Goal: Transaction & Acquisition: Purchase product/service

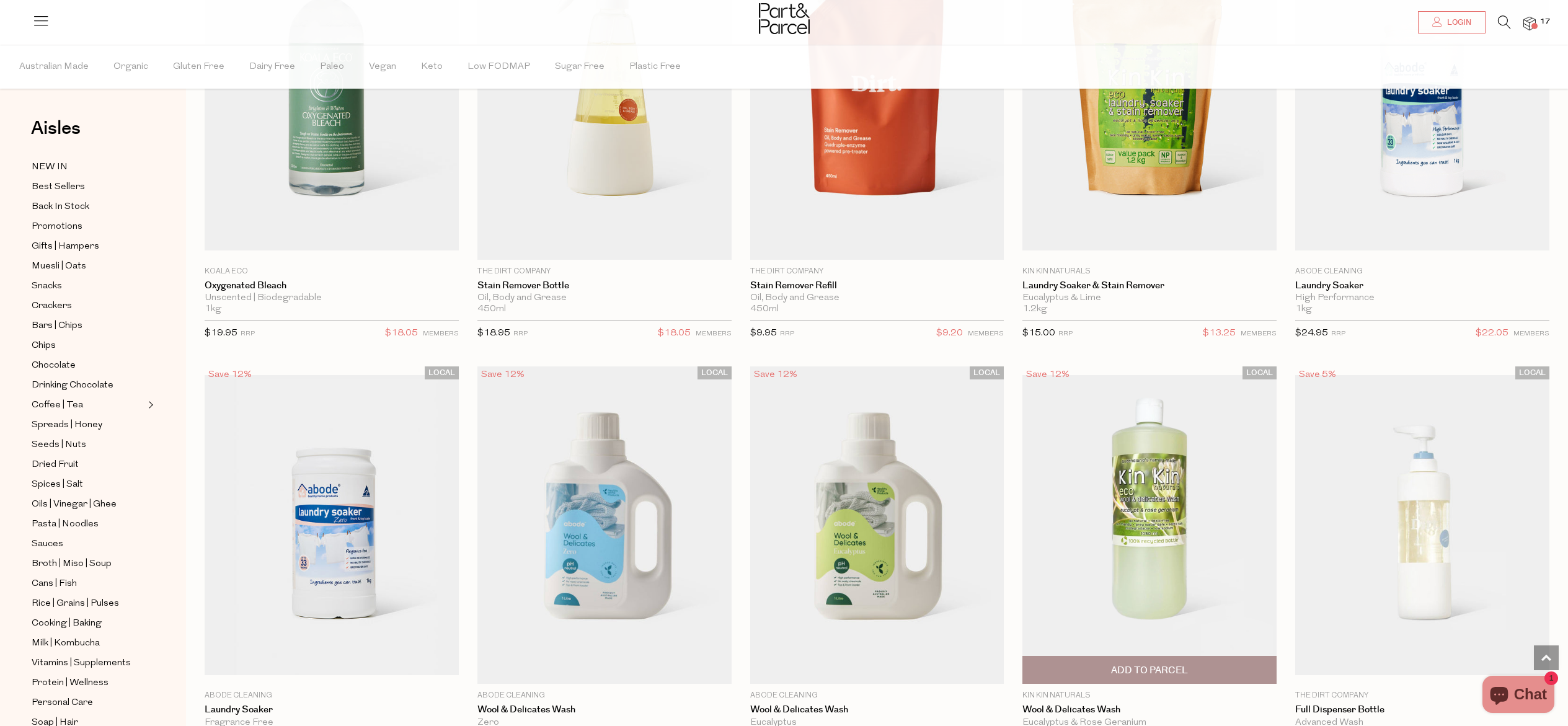
scroll to position [4143, 0]
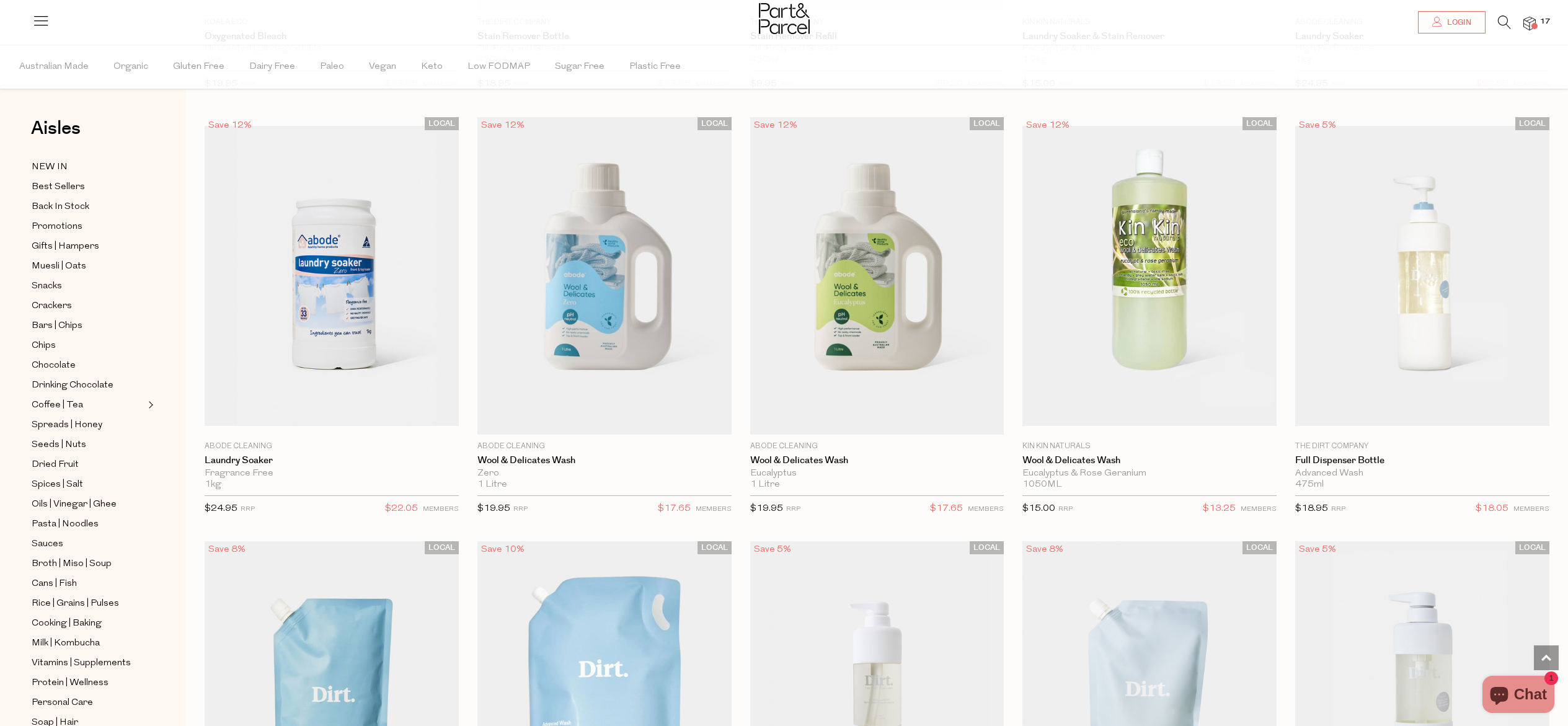
click at [1505, 23] on icon at bounding box center [1503, 22] width 13 height 14
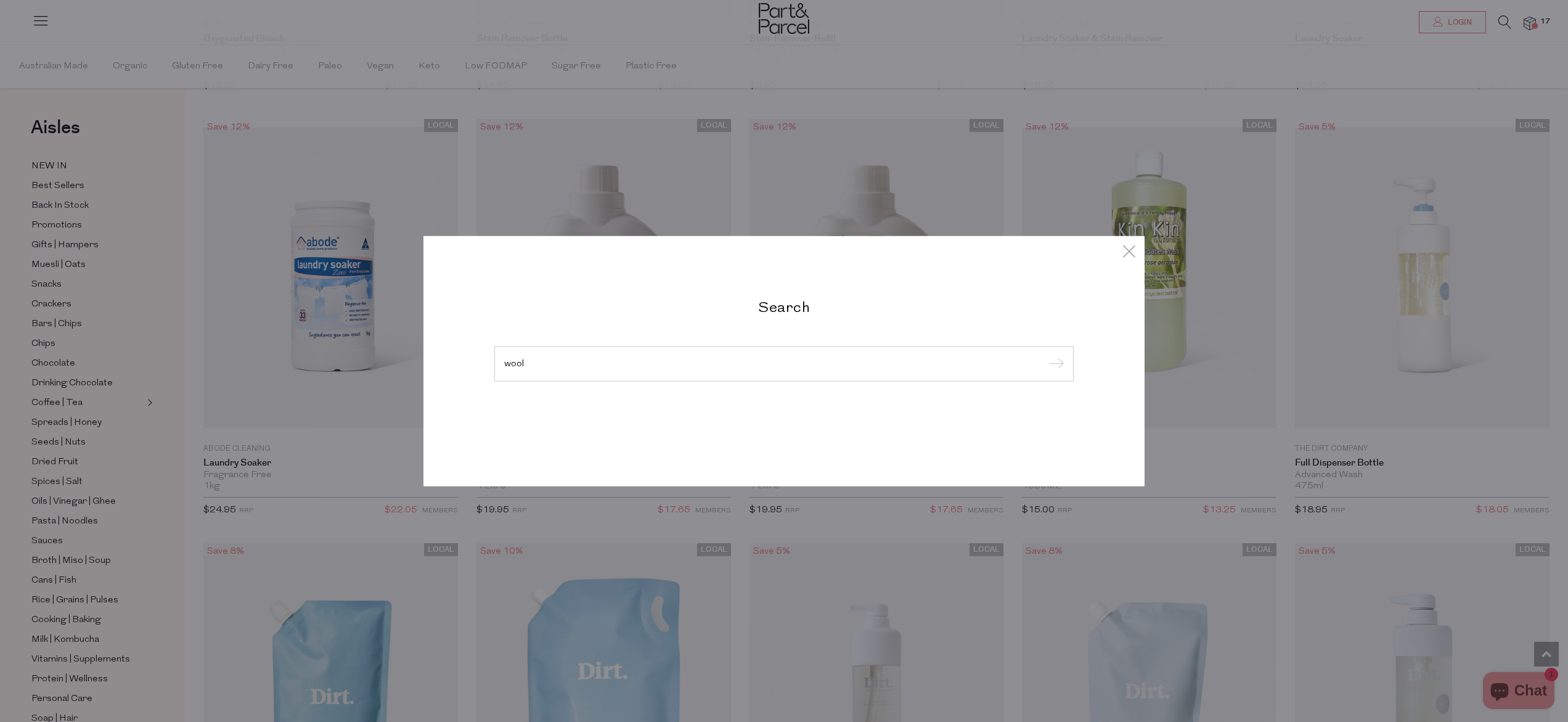
type input "wool"
click at [1046, 355] on input "submit" at bounding box center [1055, 364] width 19 height 19
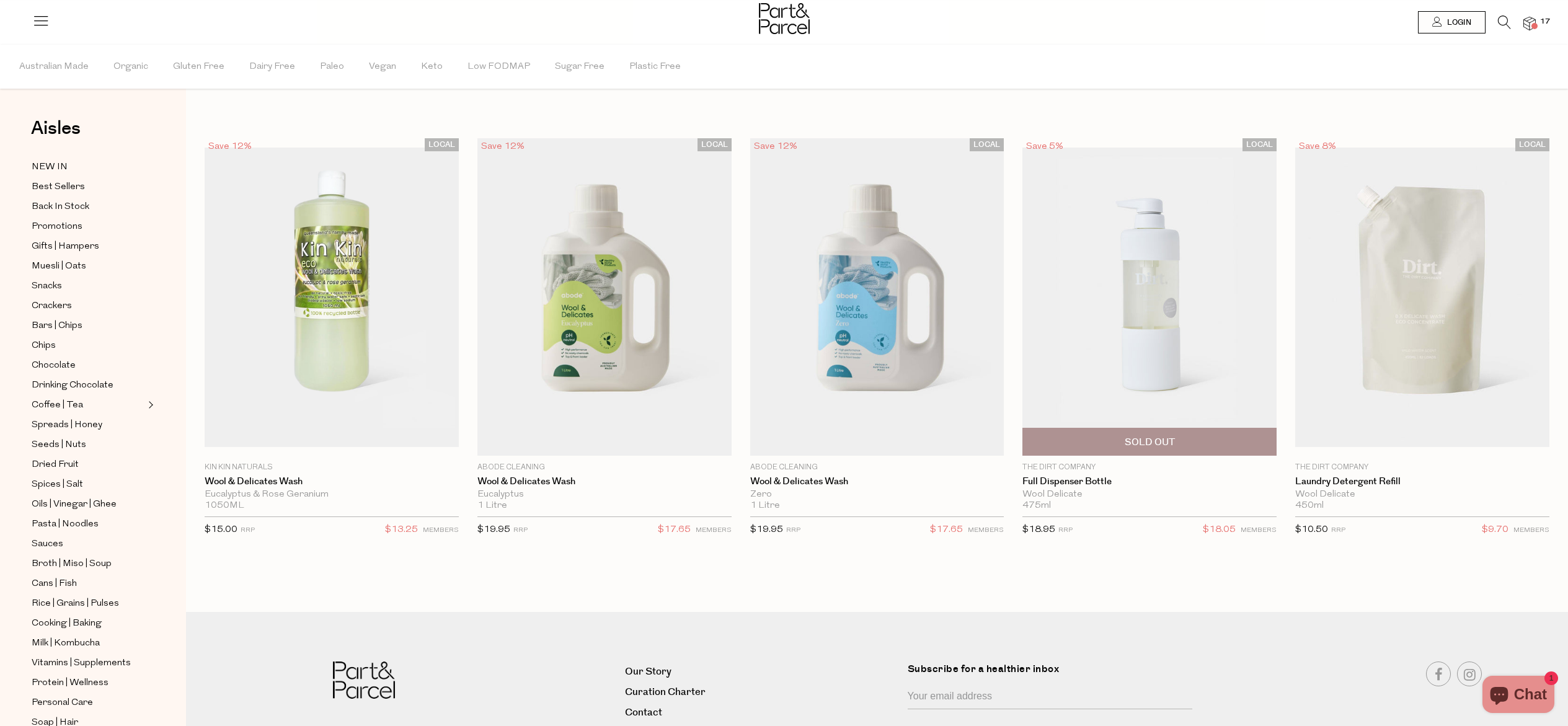
click at [1139, 338] on img at bounding box center [1149, 297] width 254 height 300
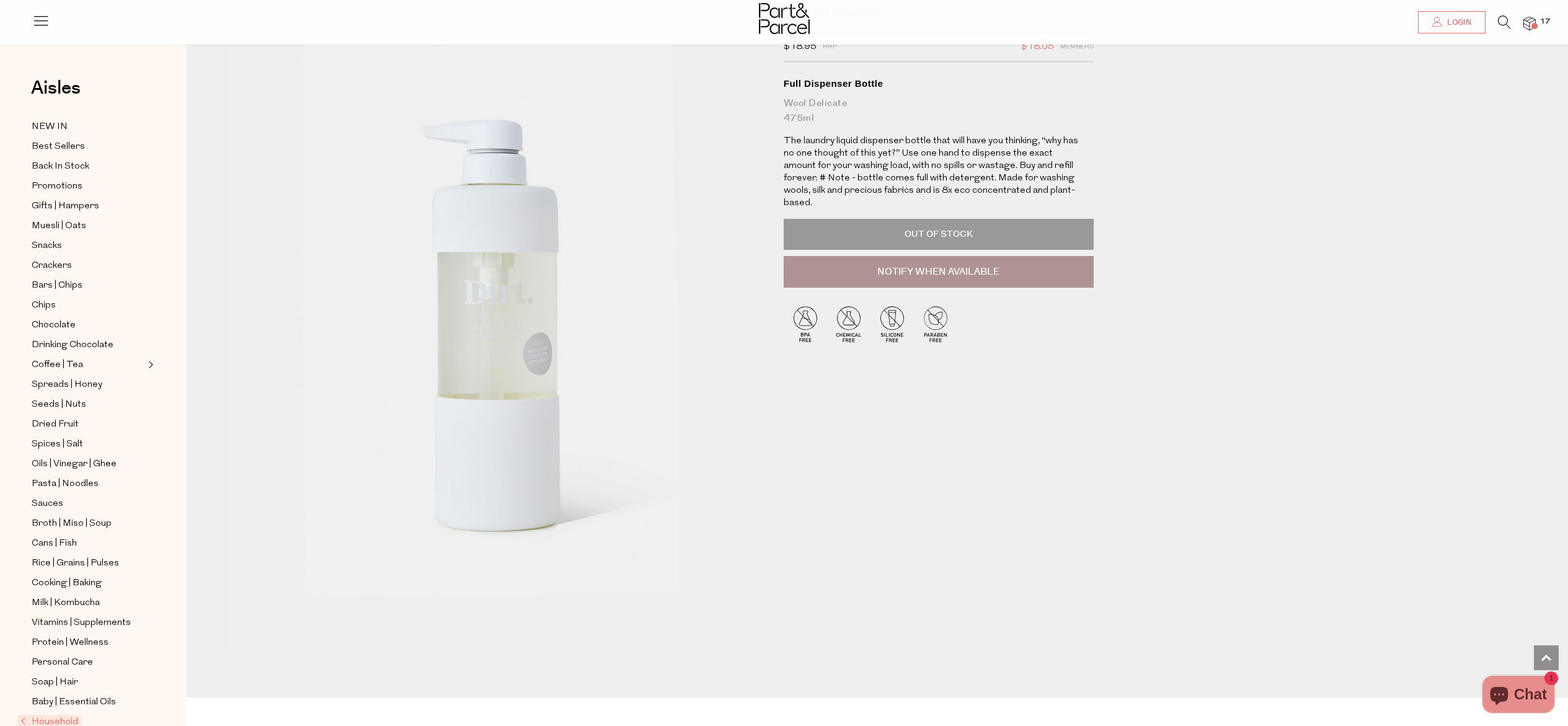
scroll to position [19, 0]
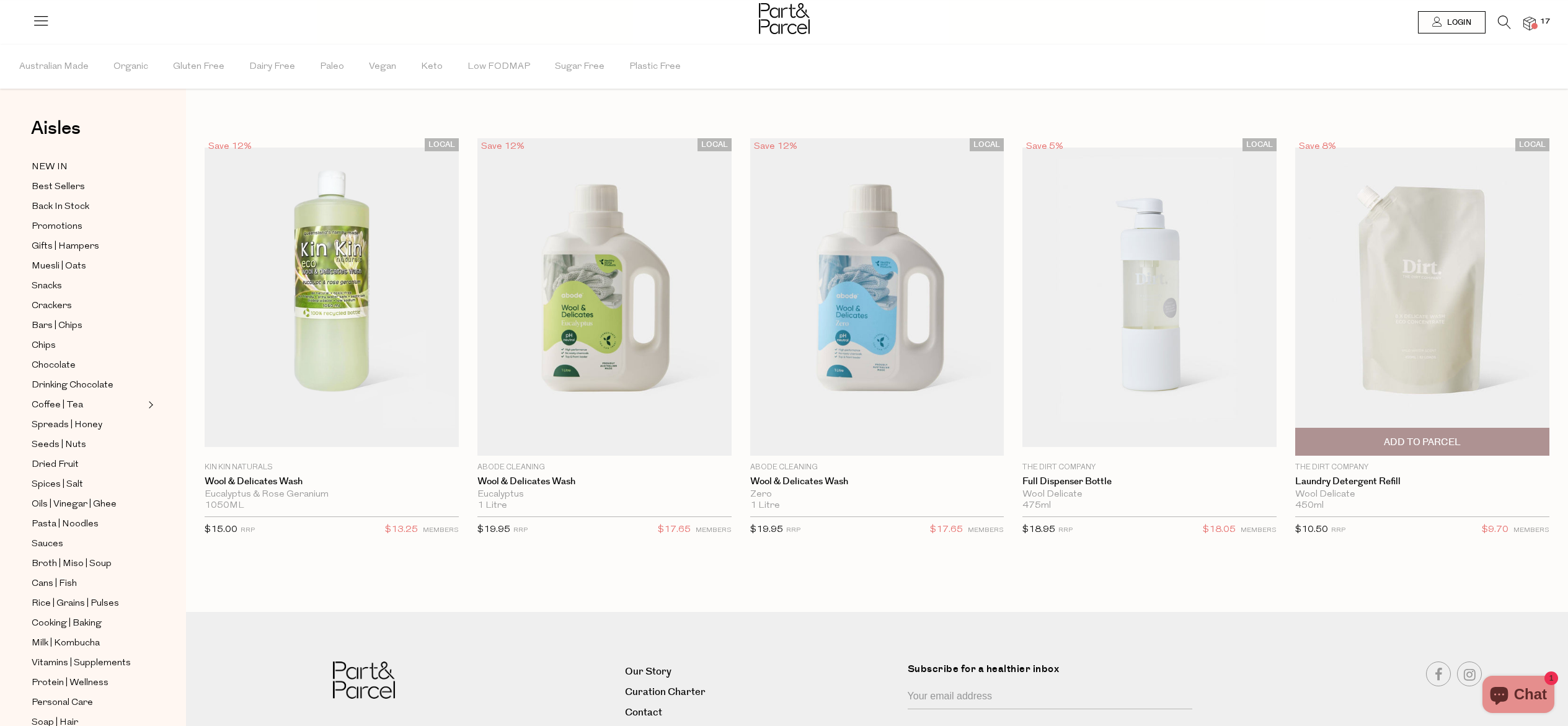
click at [1442, 318] on img at bounding box center [1422, 297] width 254 height 300
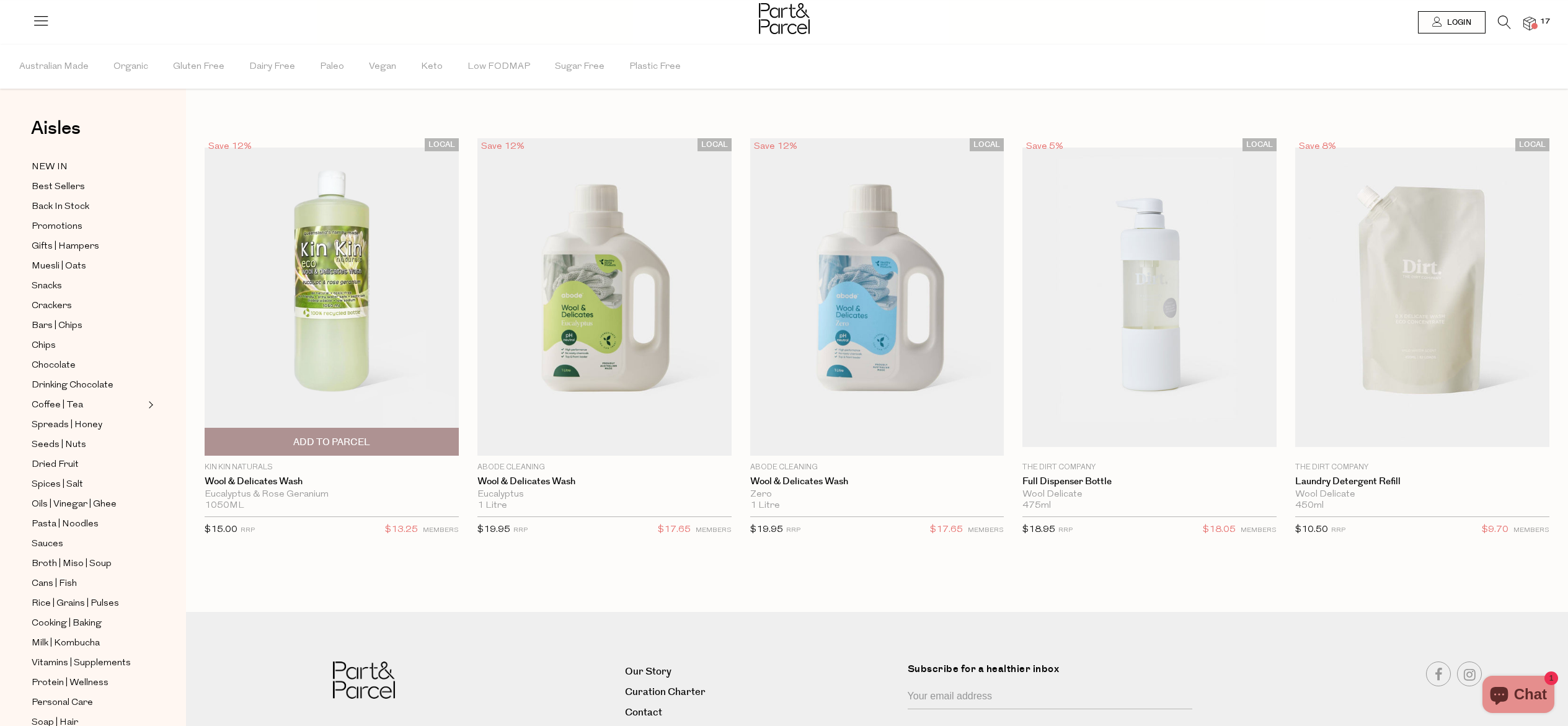
click at [381, 441] on span "Add To Parcel" at bounding box center [332, 441] width 247 height 27
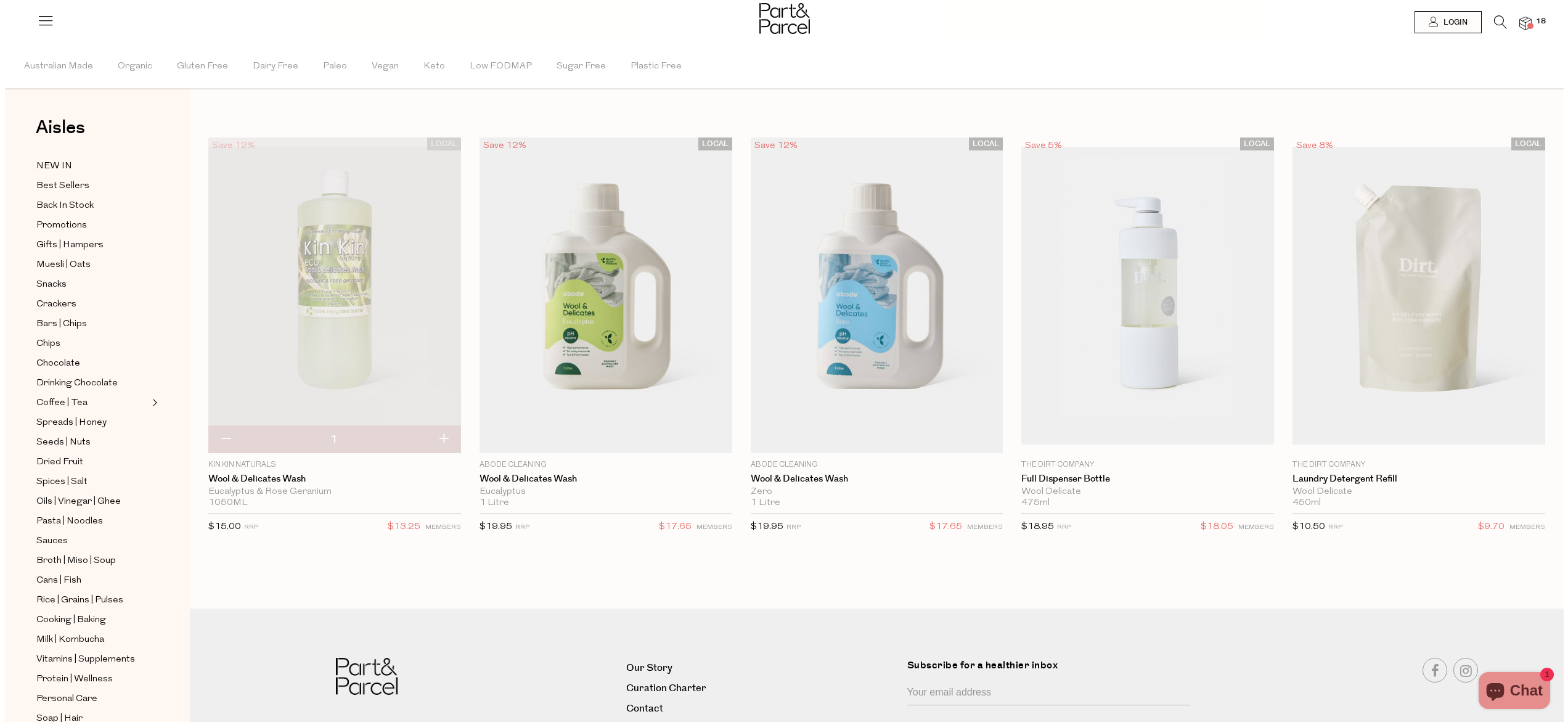
scroll to position [76, 0]
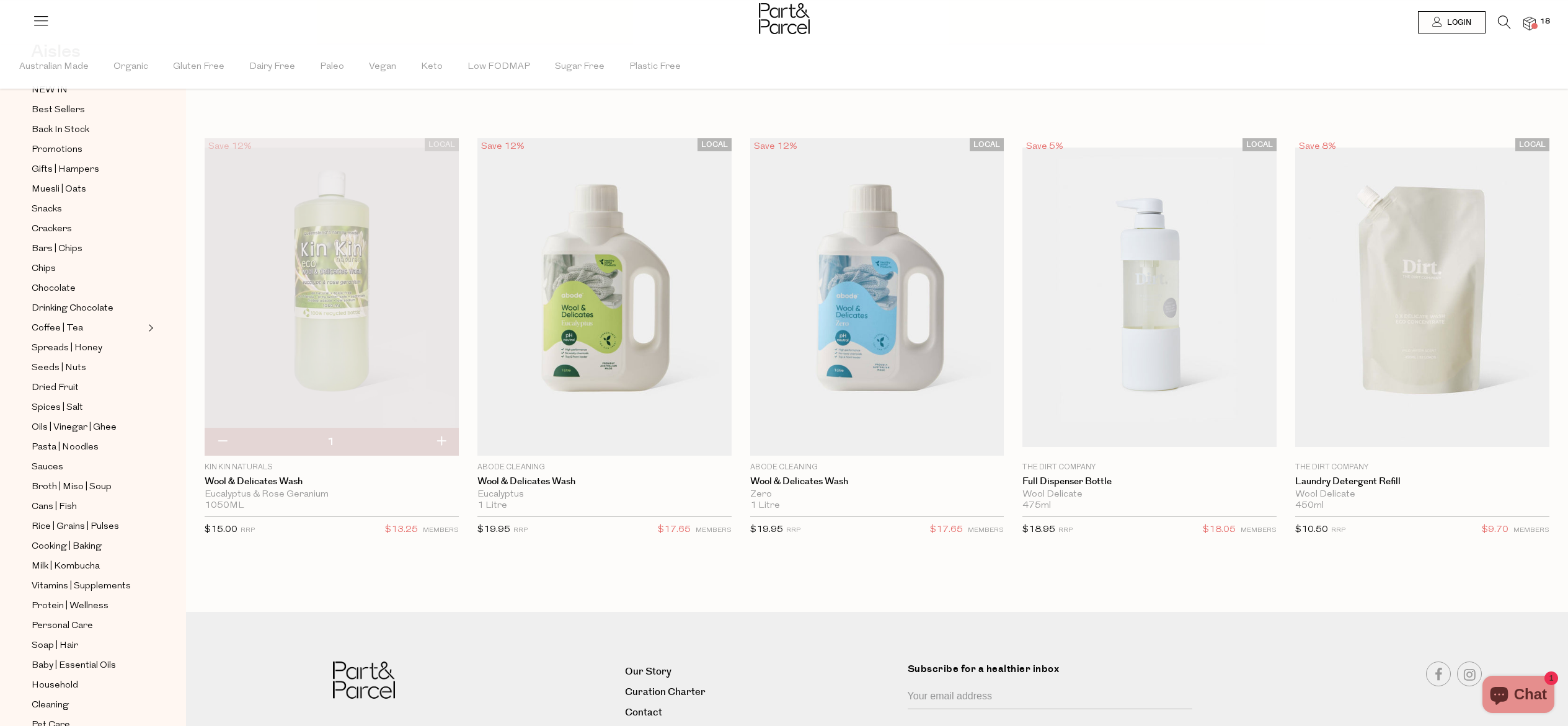
click at [1520, 25] on li "18" at bounding box center [1522, 23] width 25 height 16
click at [1528, 22] on img at bounding box center [1529, 23] width 12 height 15
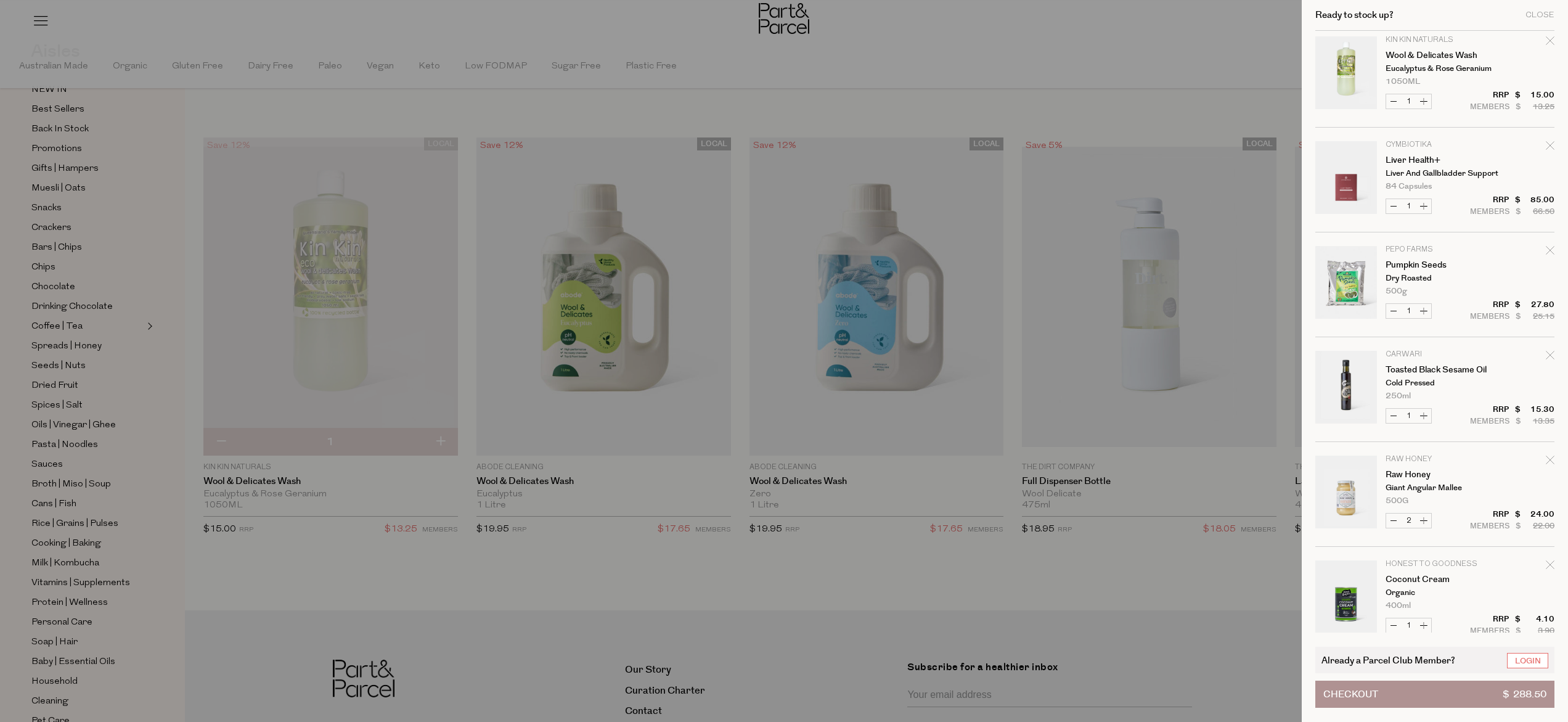
scroll to position [0, 0]
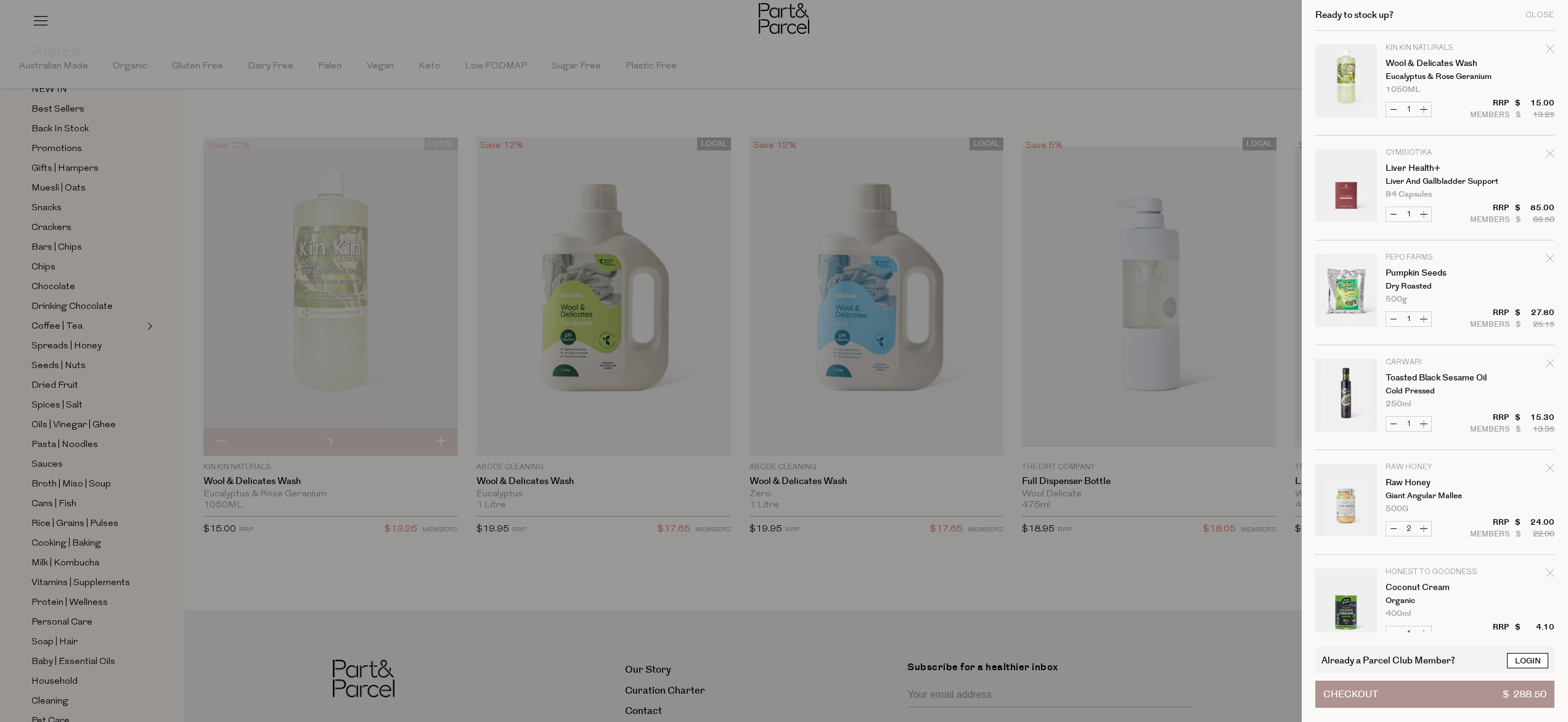
click at [1524, 664] on link "Login" at bounding box center [1528, 660] width 41 height 15
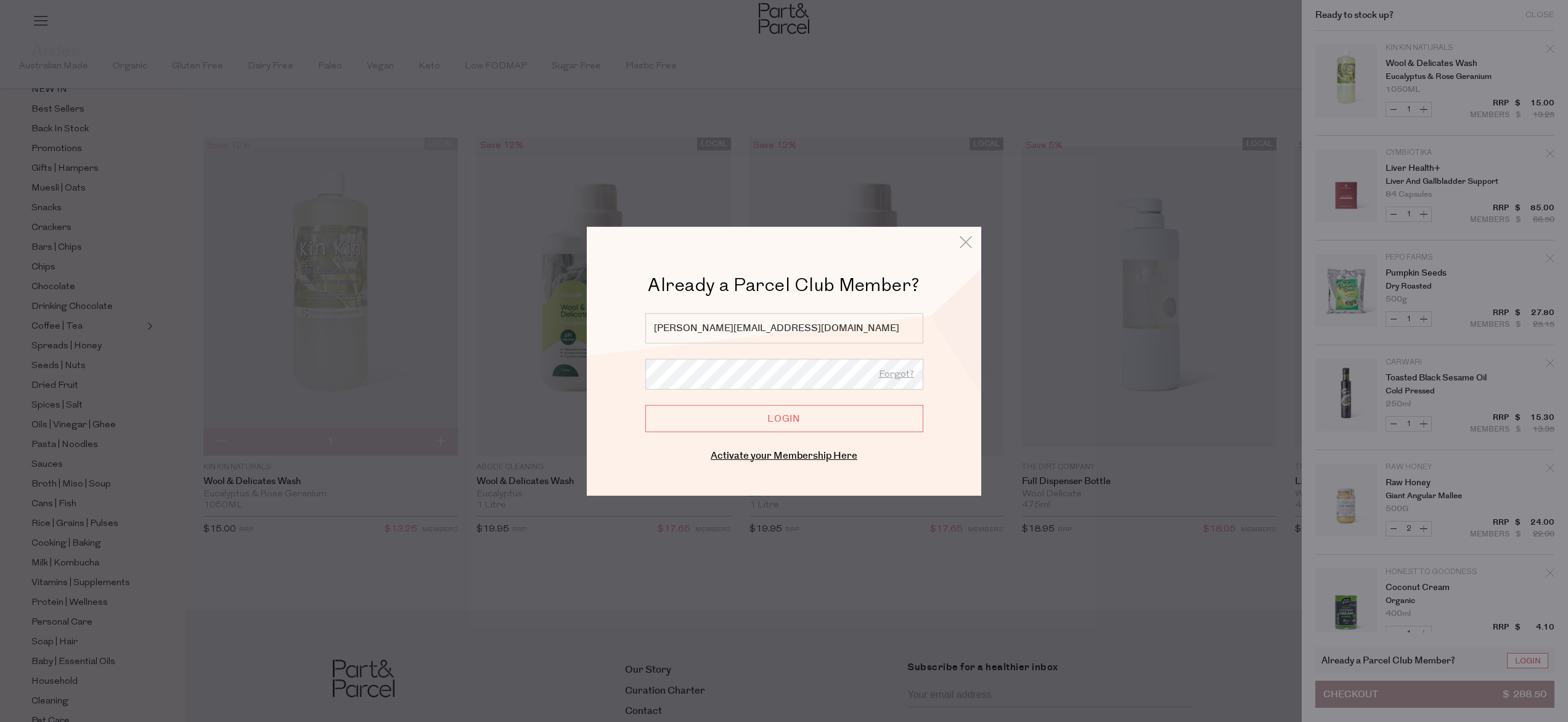
click at [840, 405] on input "Login" at bounding box center [785, 418] width 278 height 27
click at [790, 416] on input "Login" at bounding box center [785, 418] width 278 height 27
click at [789, 416] on input "Login" at bounding box center [785, 418] width 278 height 27
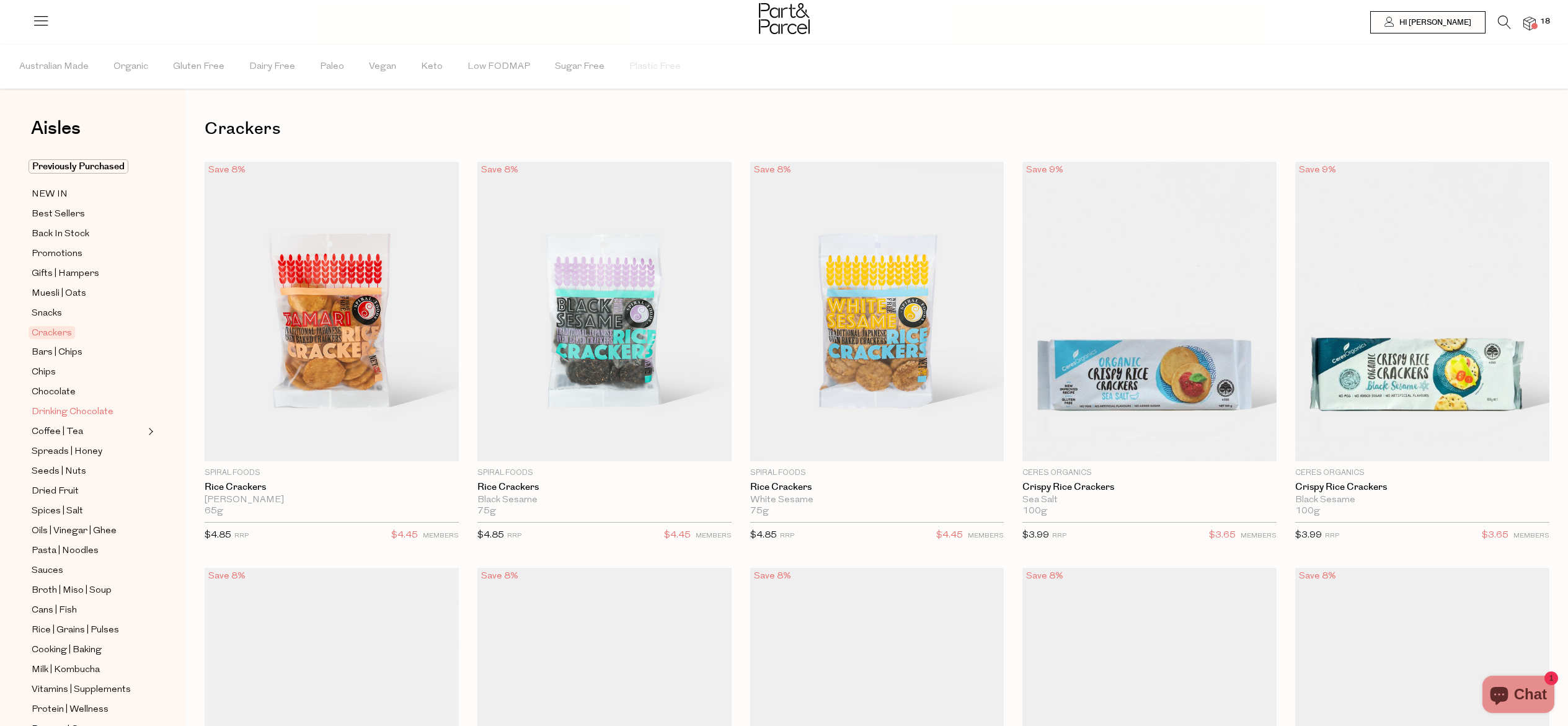
click at [62, 414] on span "Drinking Chocolate" at bounding box center [73, 412] width 82 height 15
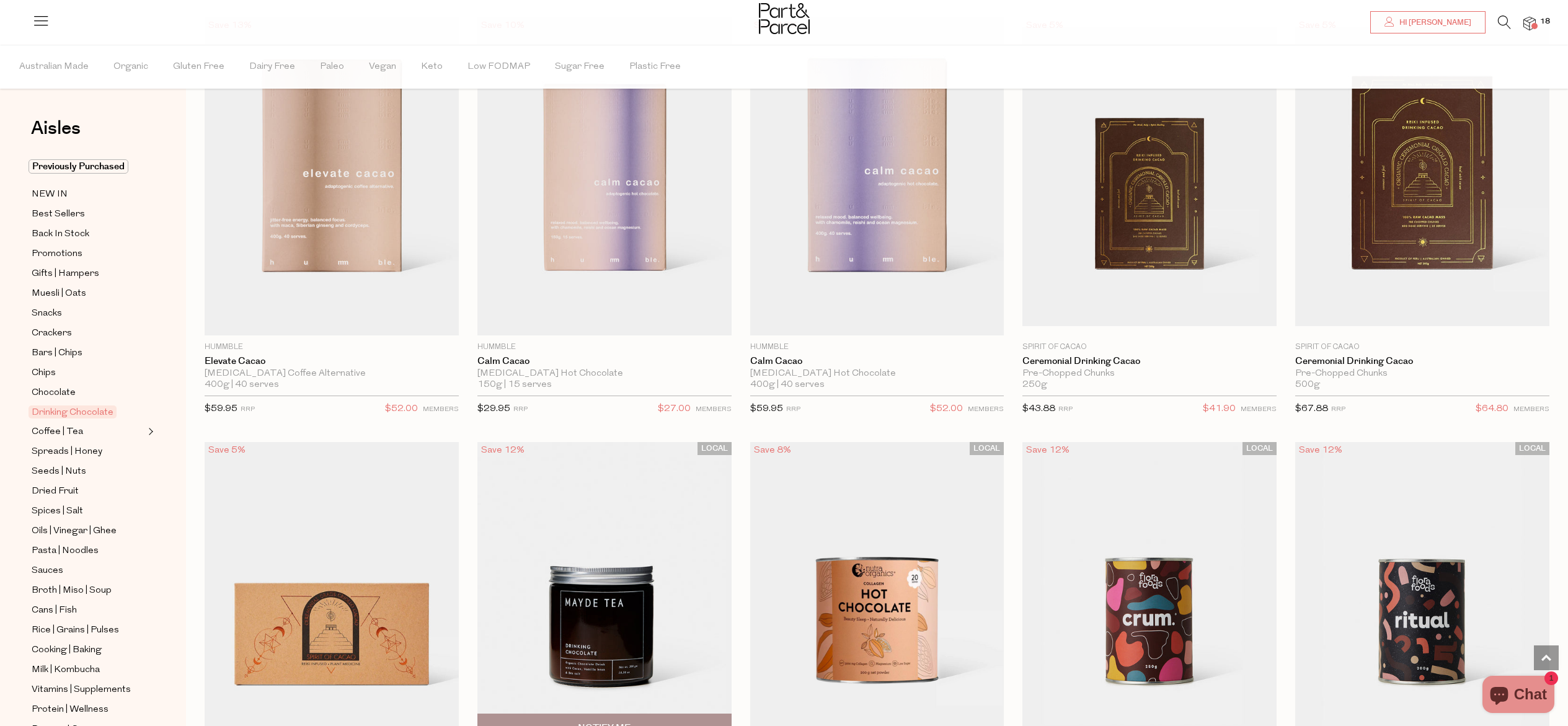
scroll to position [584, 0]
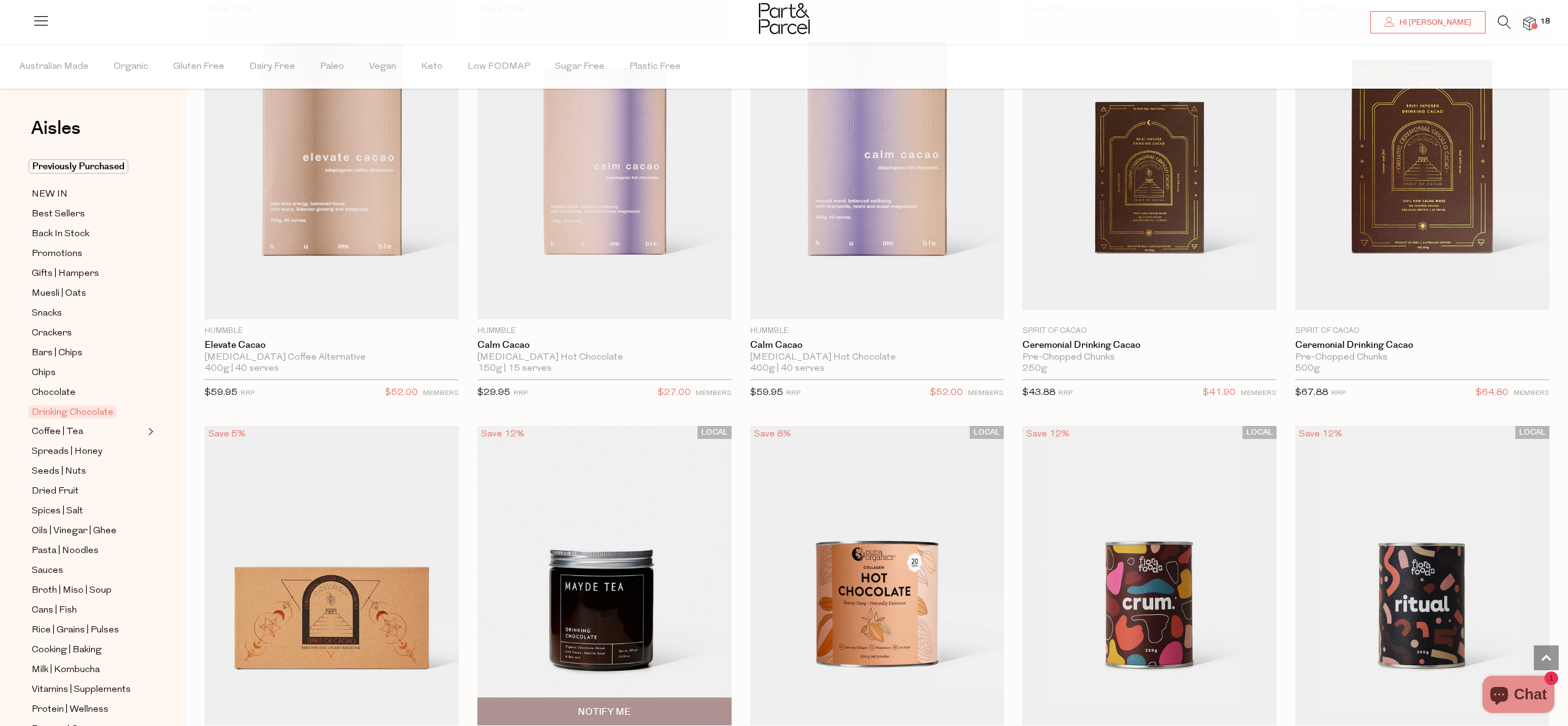
click at [596, 625] on img at bounding box center [604, 575] width 254 height 300
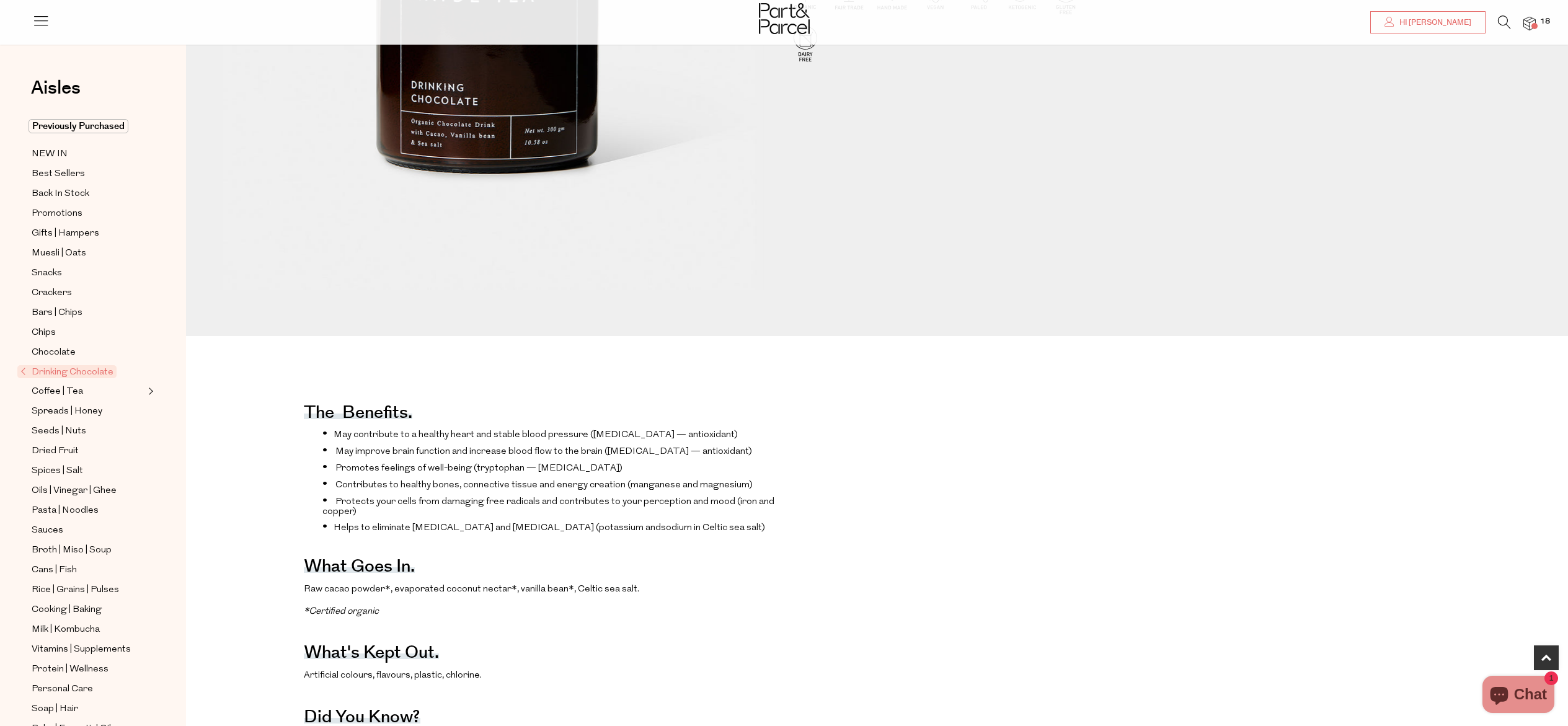
scroll to position [618, 0]
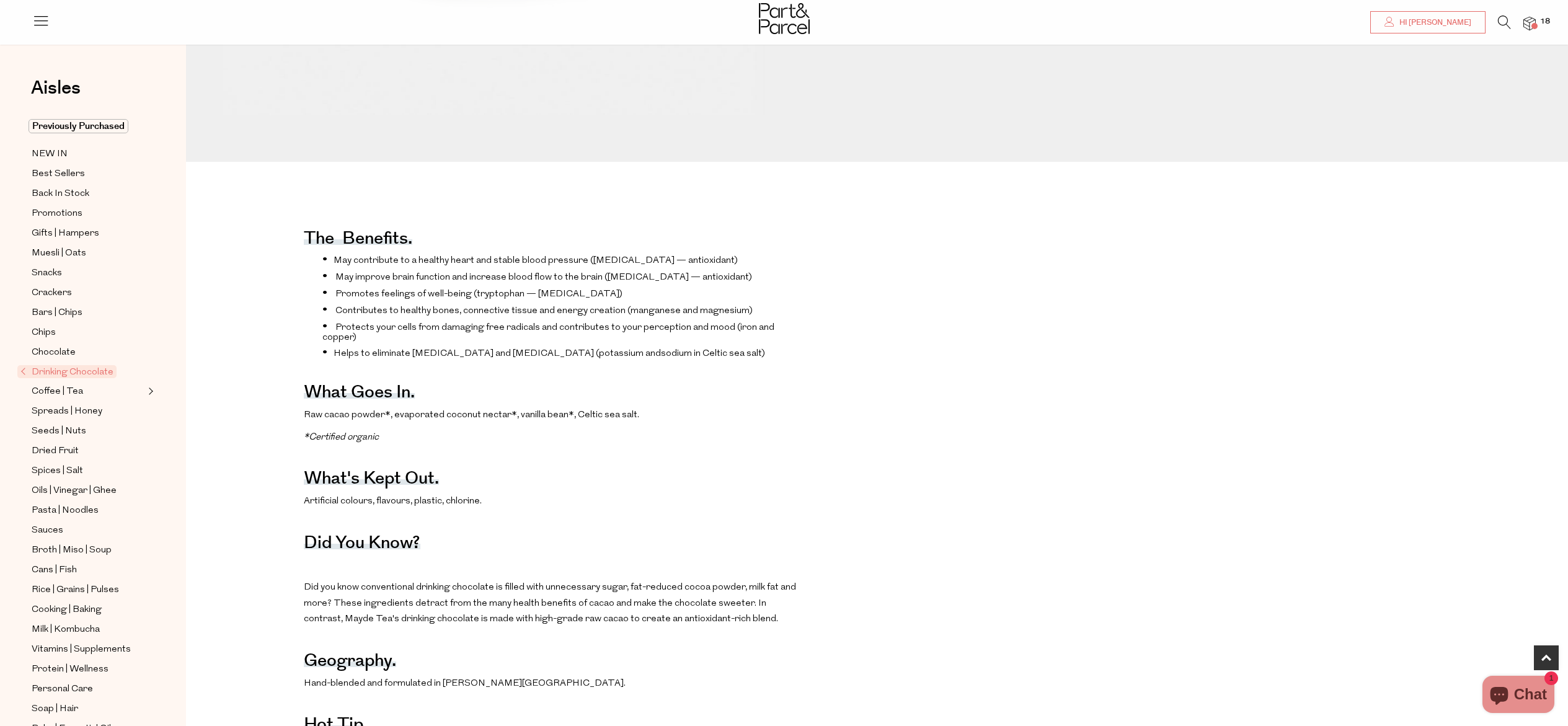
click at [80, 371] on span "Drinking Chocolate" at bounding box center [66, 371] width 99 height 13
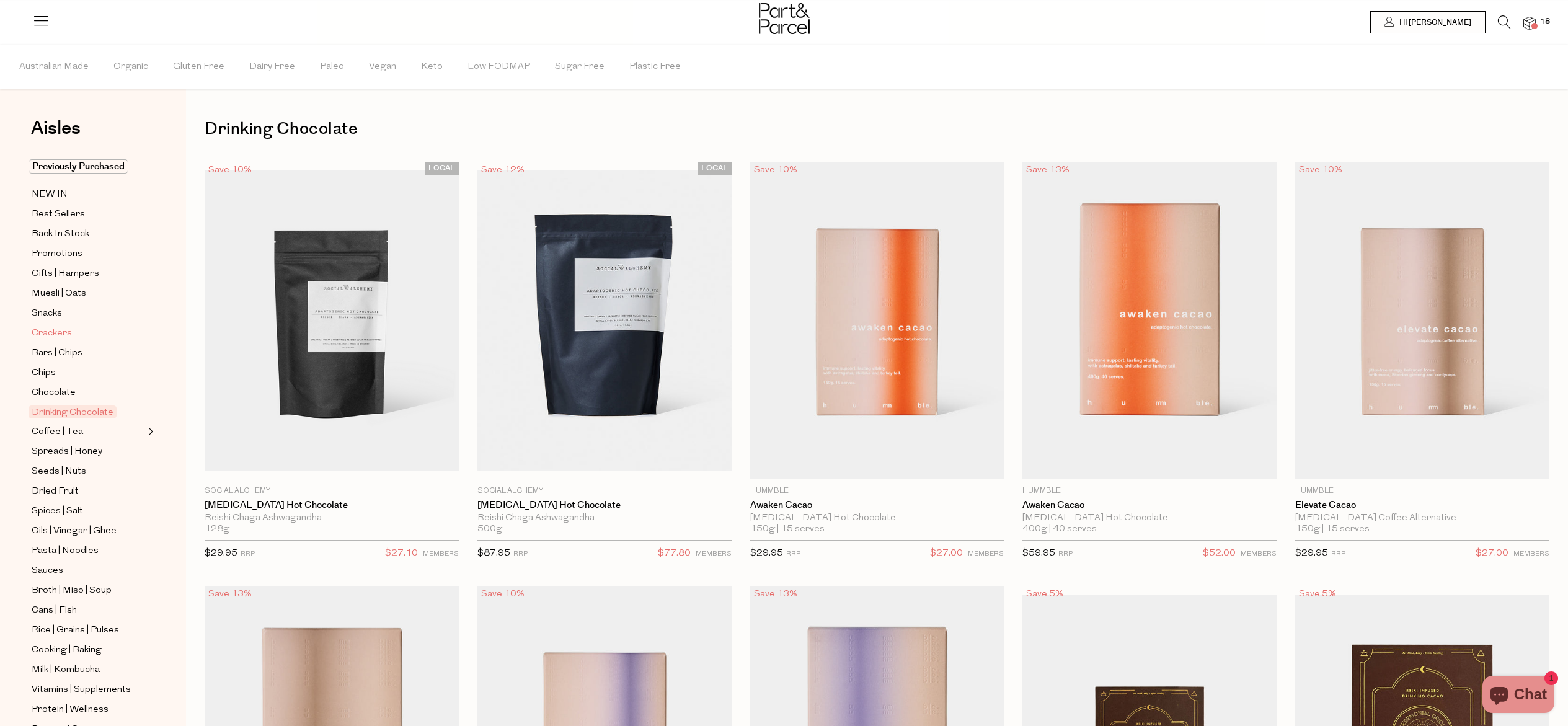
click at [53, 327] on span "Crackers" at bounding box center [52, 333] width 41 height 15
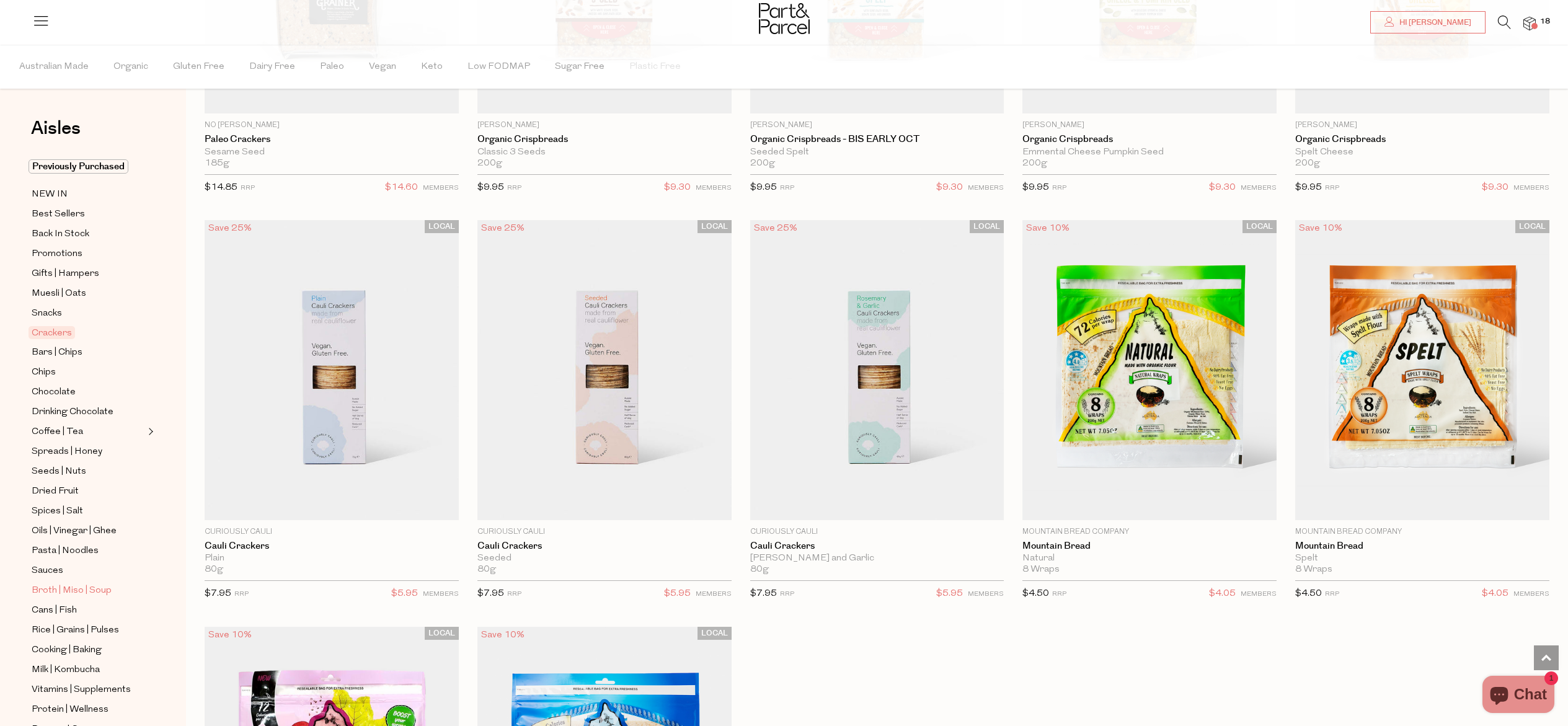
click at [78, 585] on span "Broth | Miso | Soup" at bounding box center [72, 590] width 80 height 15
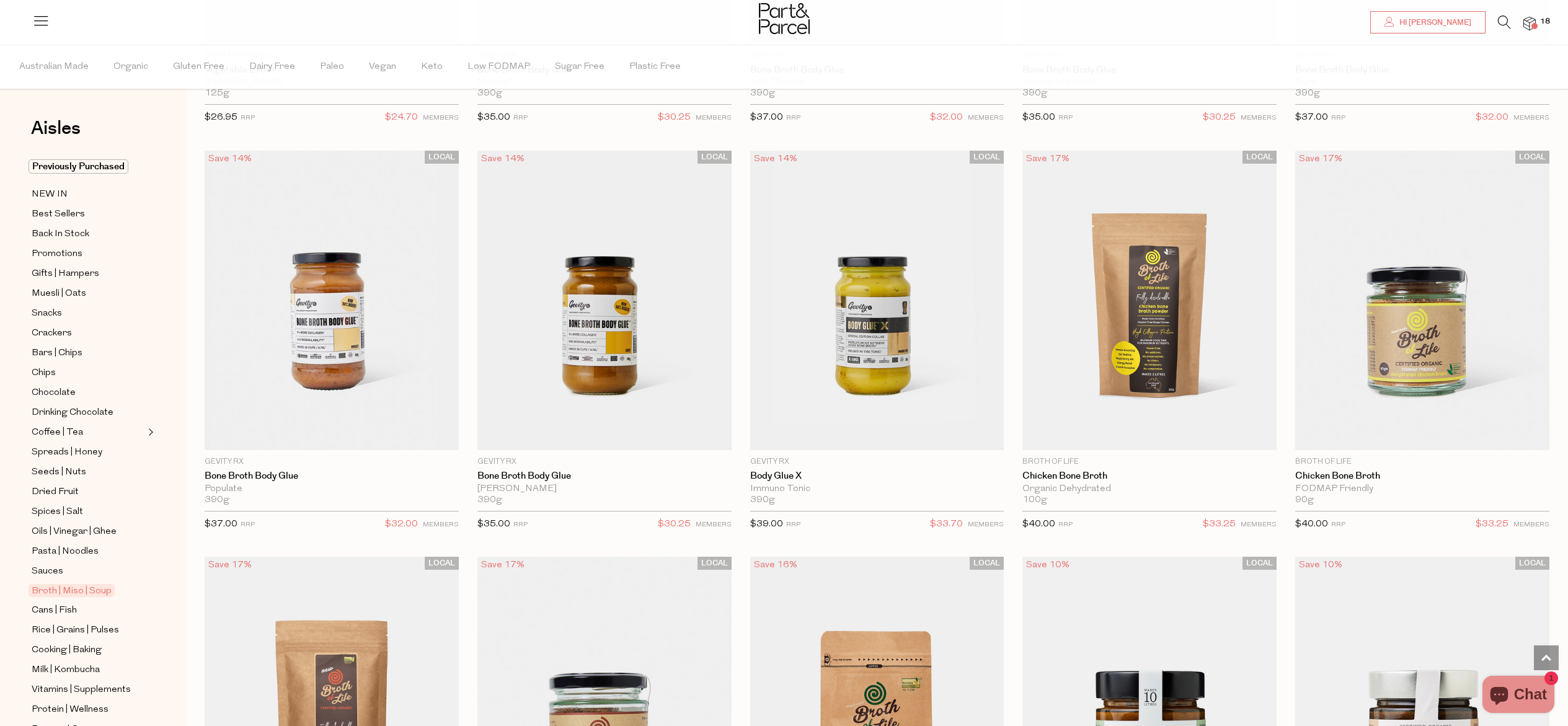
scroll to position [840, 0]
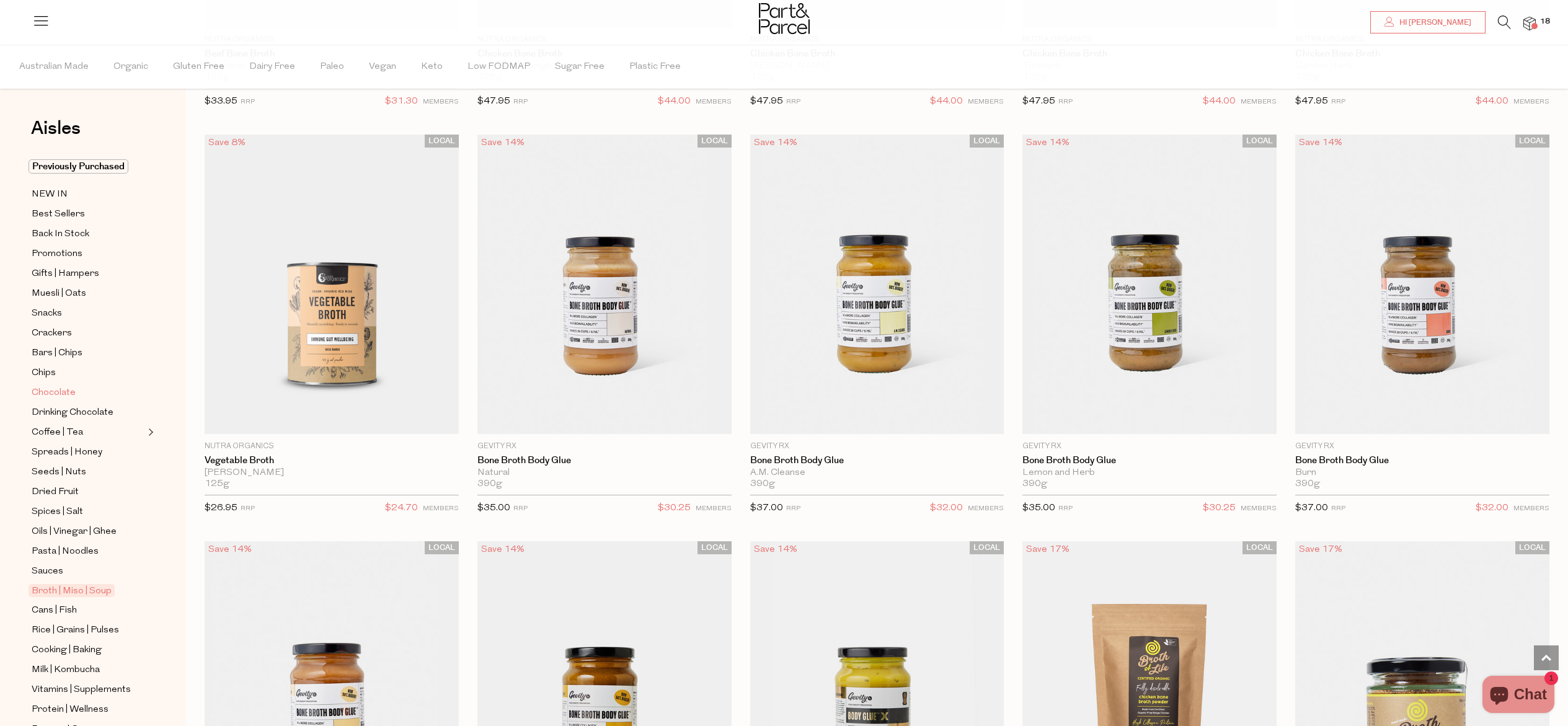
click at [47, 388] on span "Chocolate" at bounding box center [54, 393] width 44 height 15
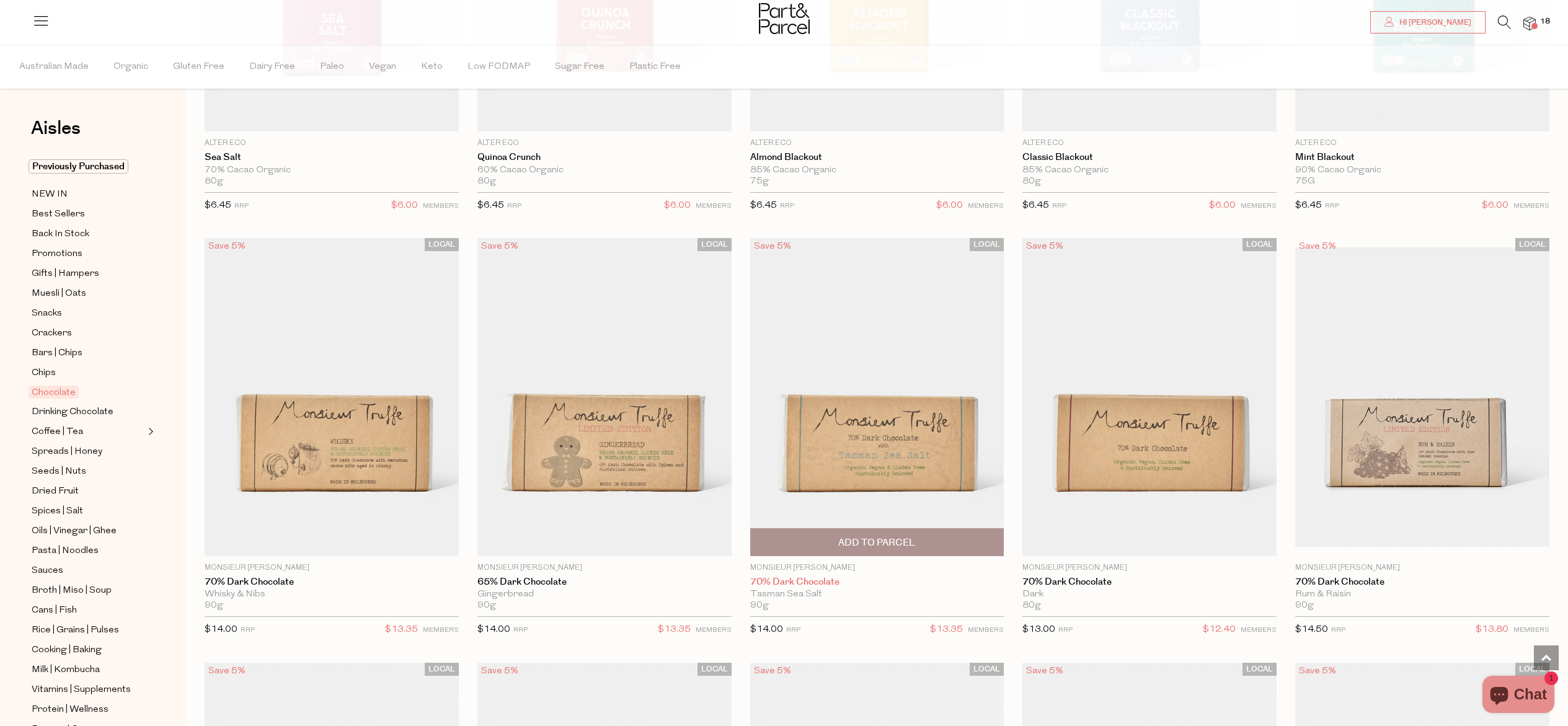
scroll to position [2164, 0]
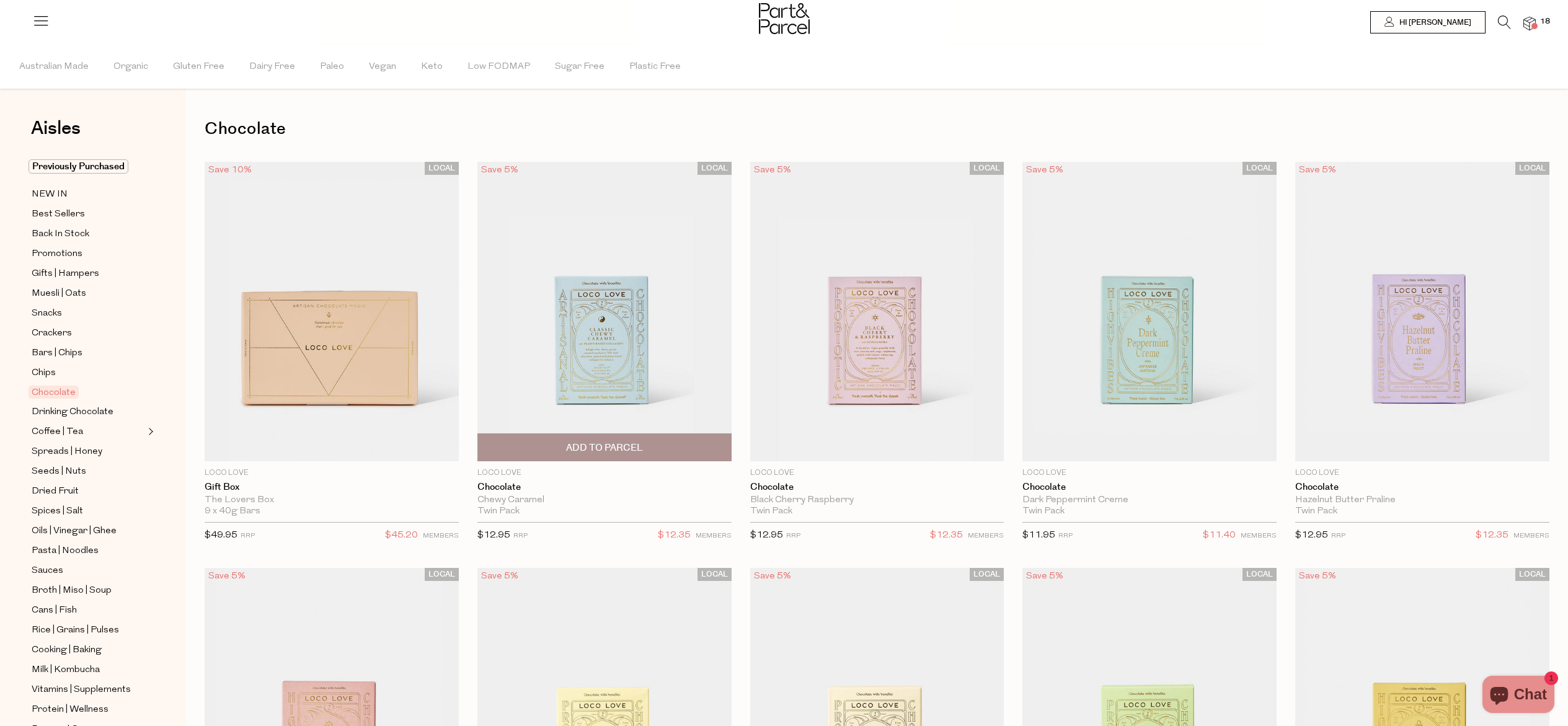
click at [597, 447] on span "Add To Parcel" at bounding box center [604, 447] width 77 height 13
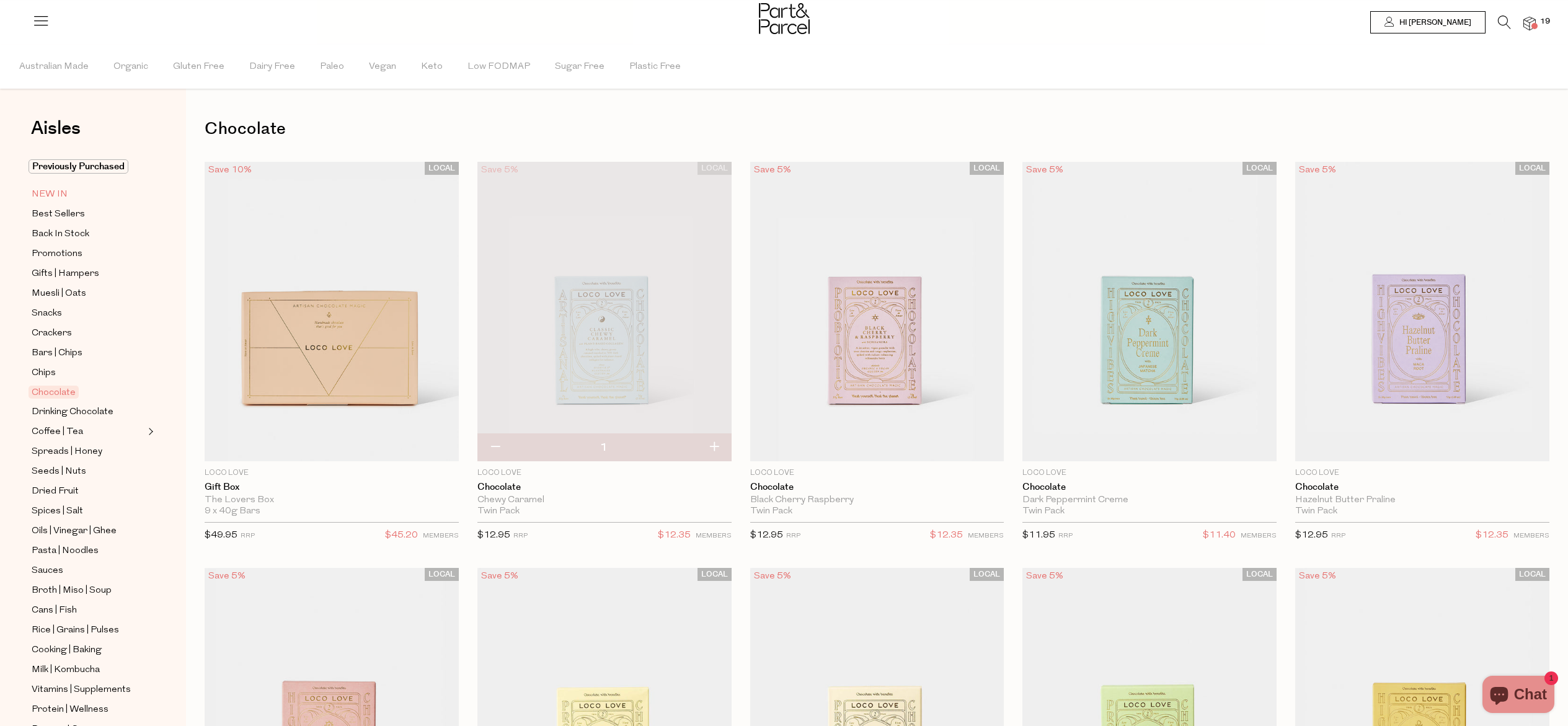
click at [46, 191] on span "NEW IN" at bounding box center [50, 194] width 36 height 15
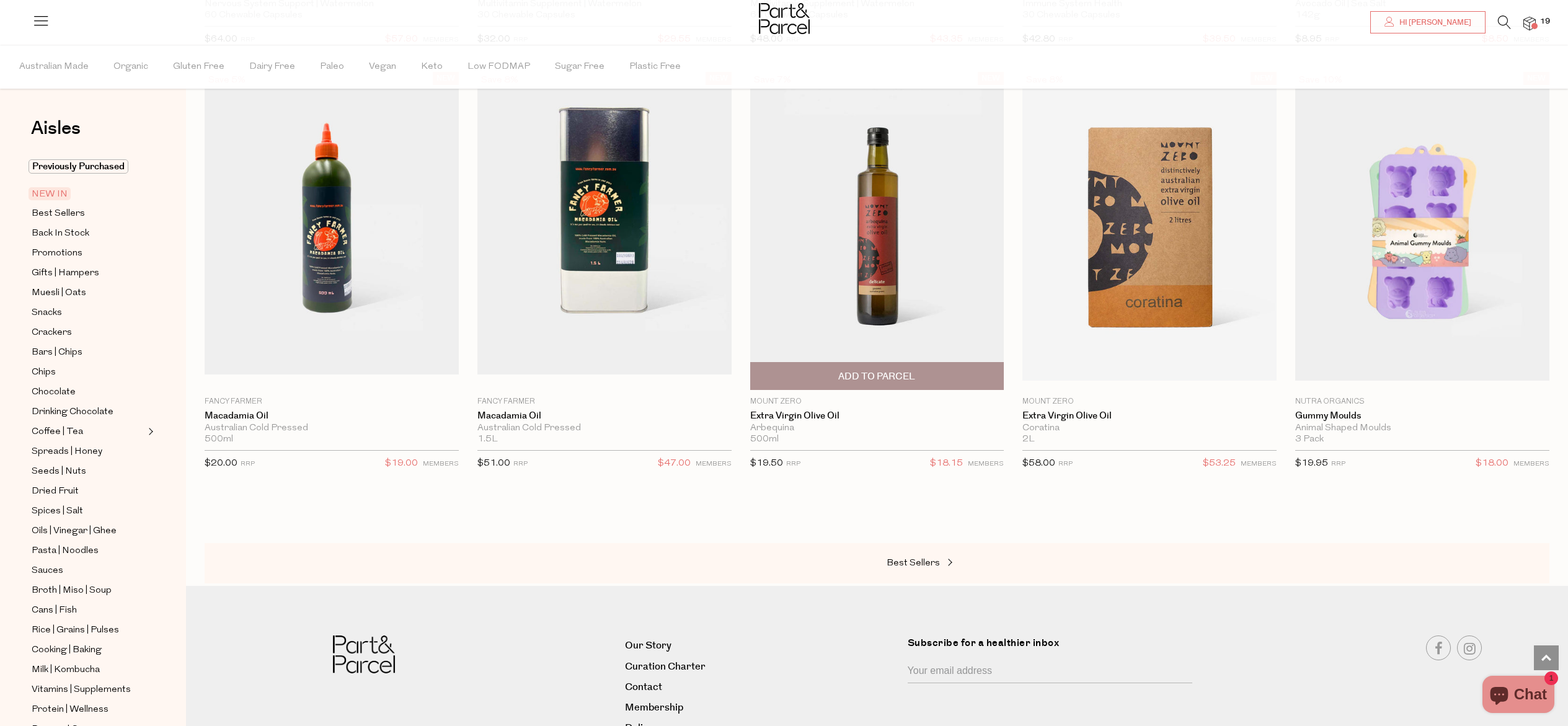
scroll to position [1133, 0]
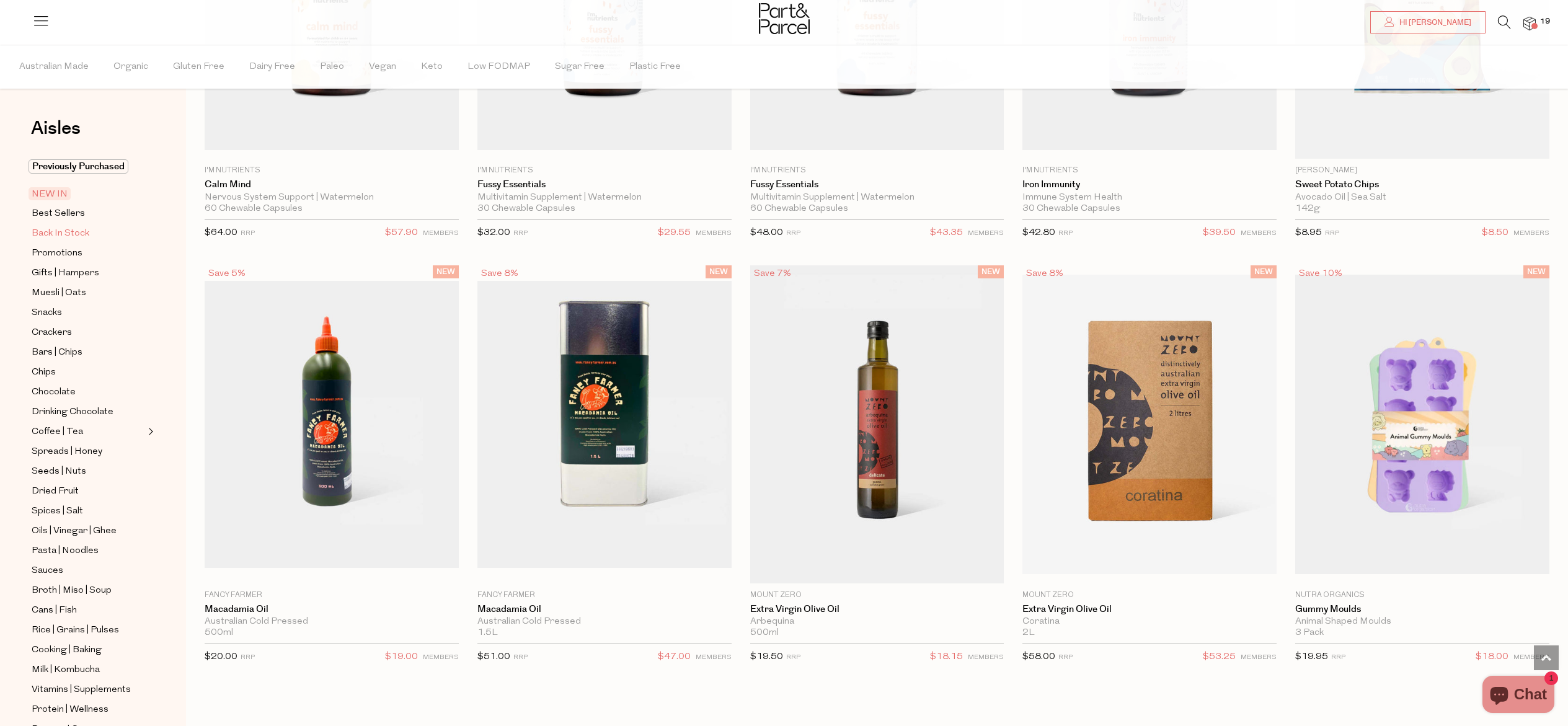
click at [60, 233] on span "Back In Stock" at bounding box center [60, 233] width 58 height 15
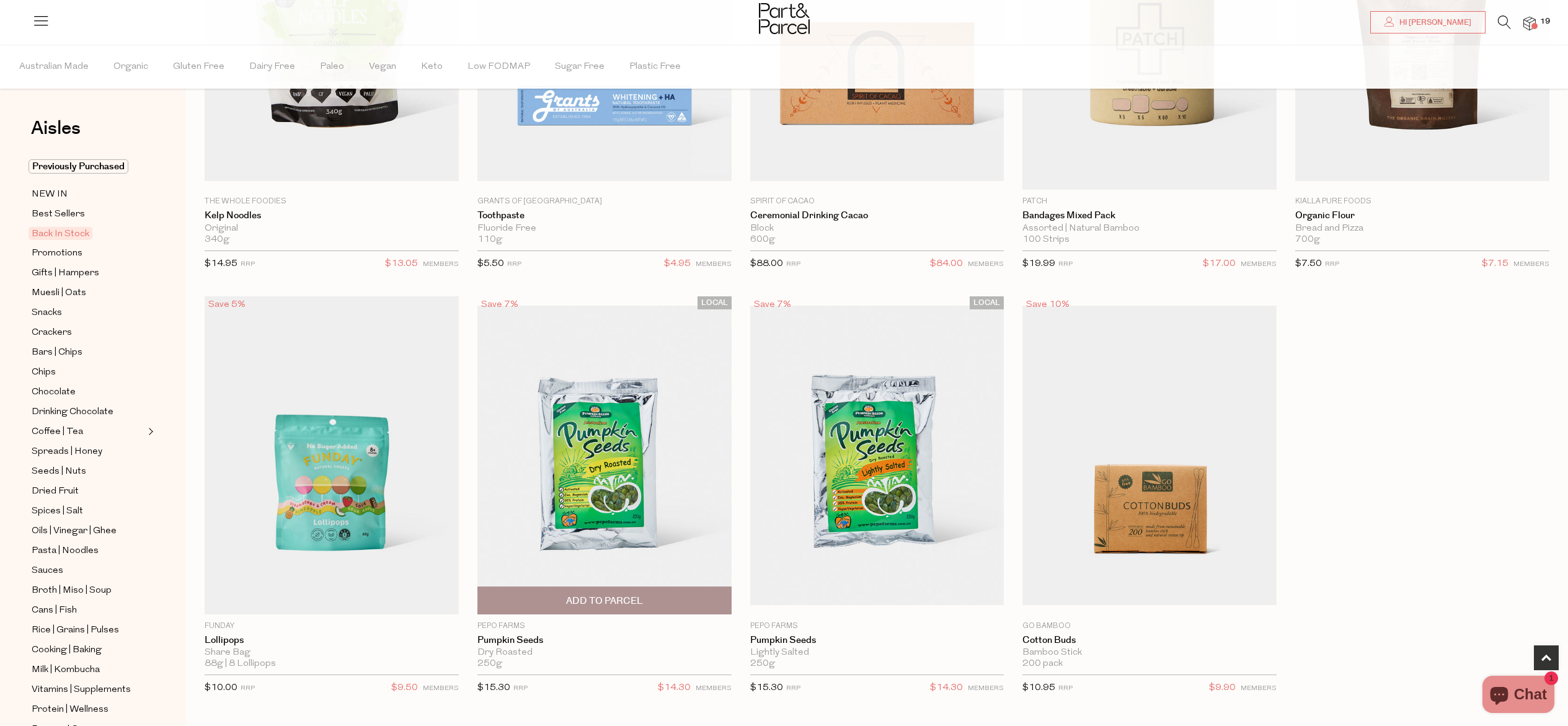
scroll to position [140, 0]
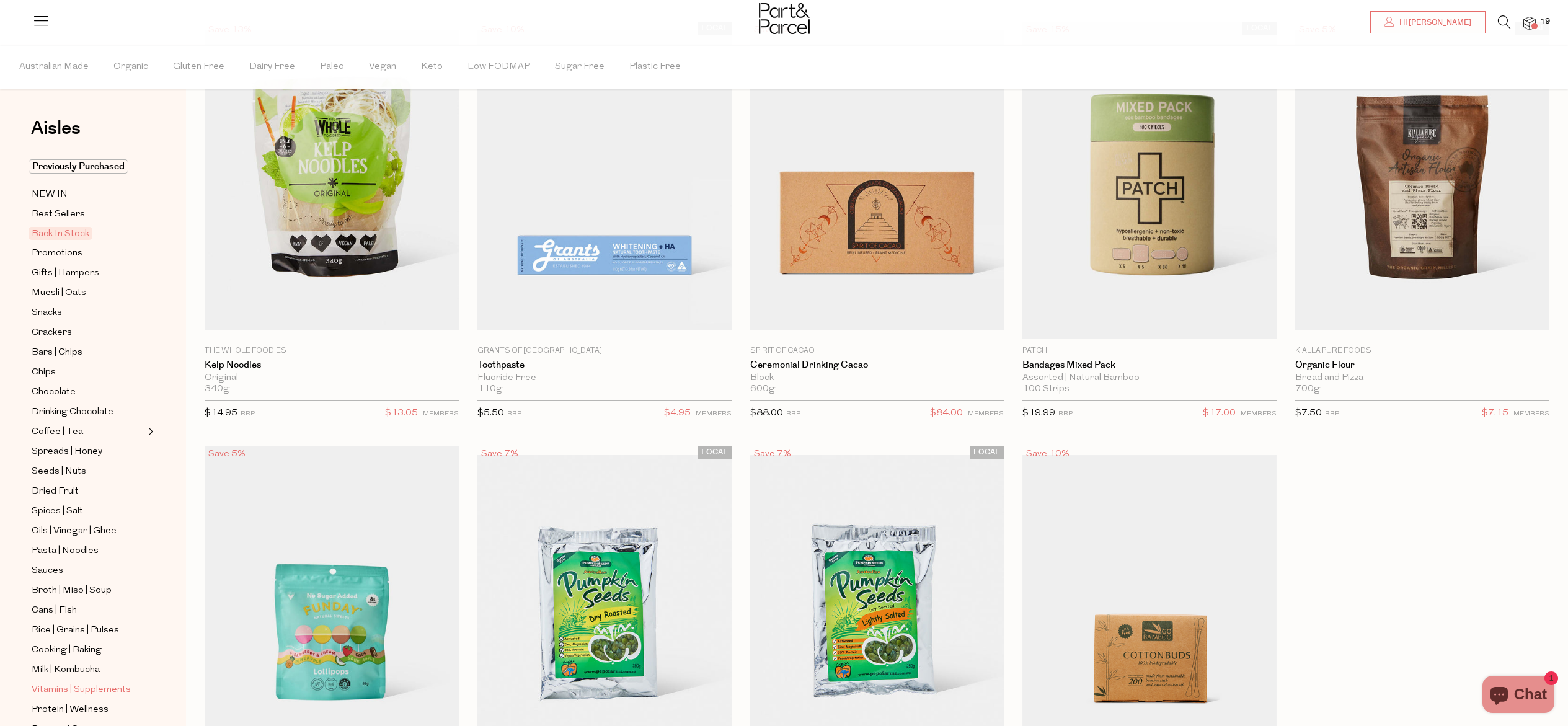
click at [70, 697] on span "Vitamins | Supplements" at bounding box center [81, 689] width 99 height 15
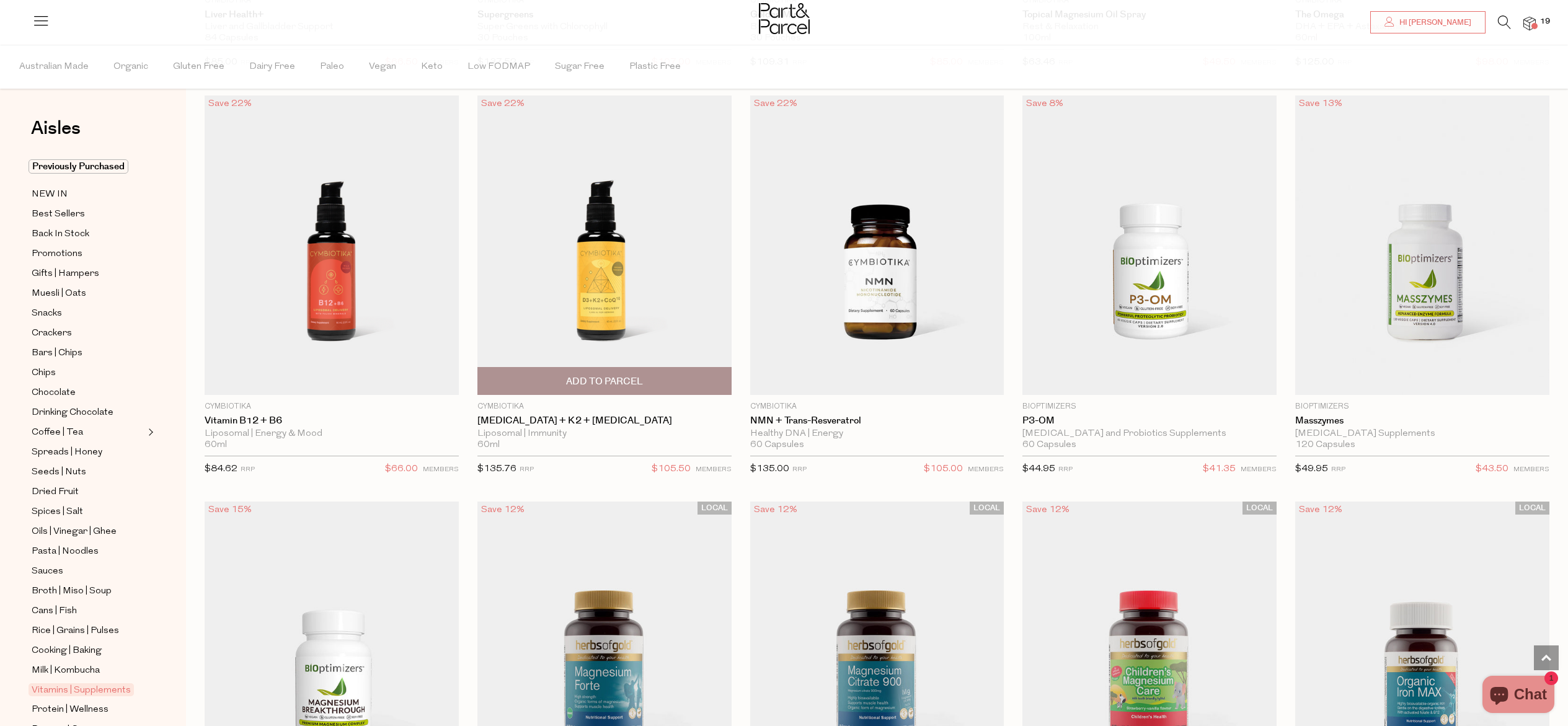
scroll to position [1136, 0]
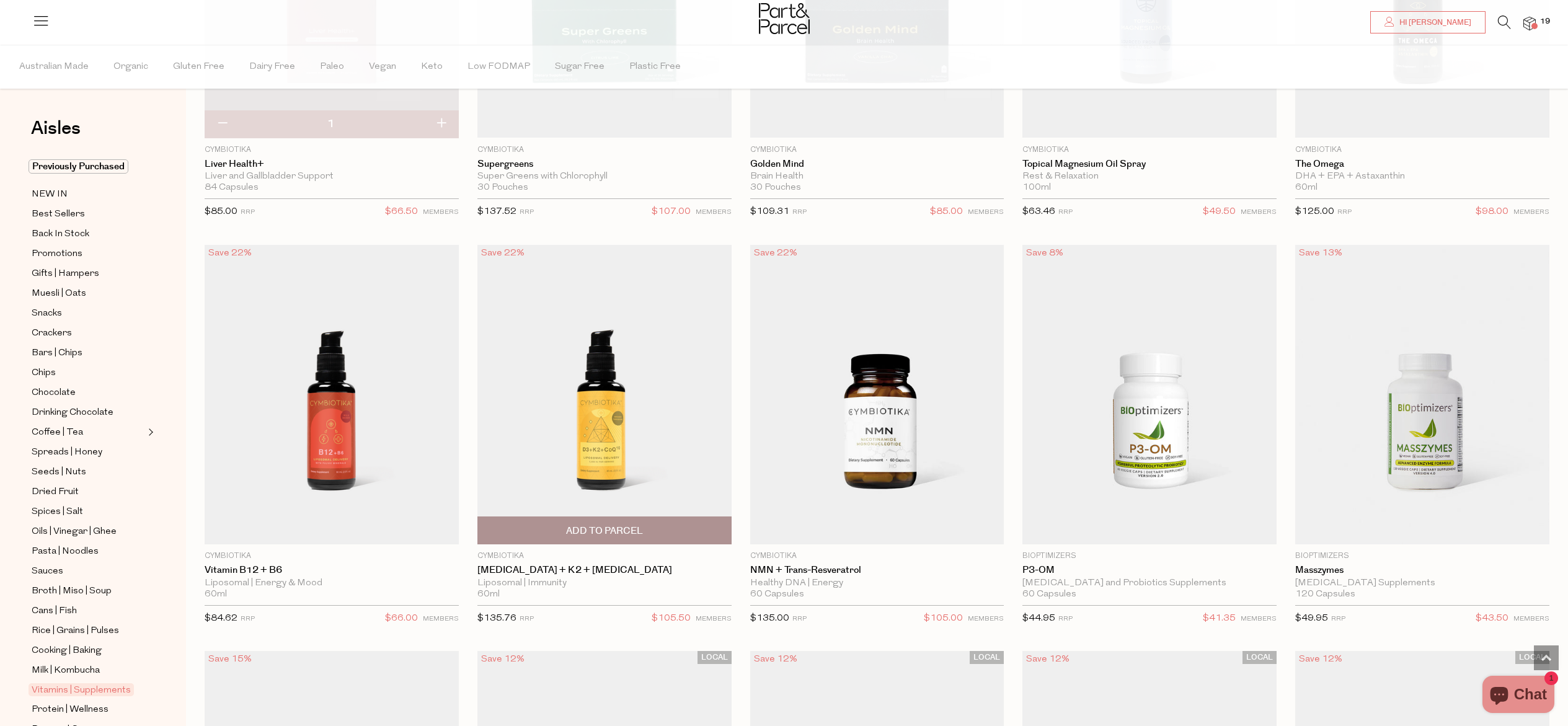
click at [629, 522] on span "Add To Parcel" at bounding box center [604, 530] width 247 height 27
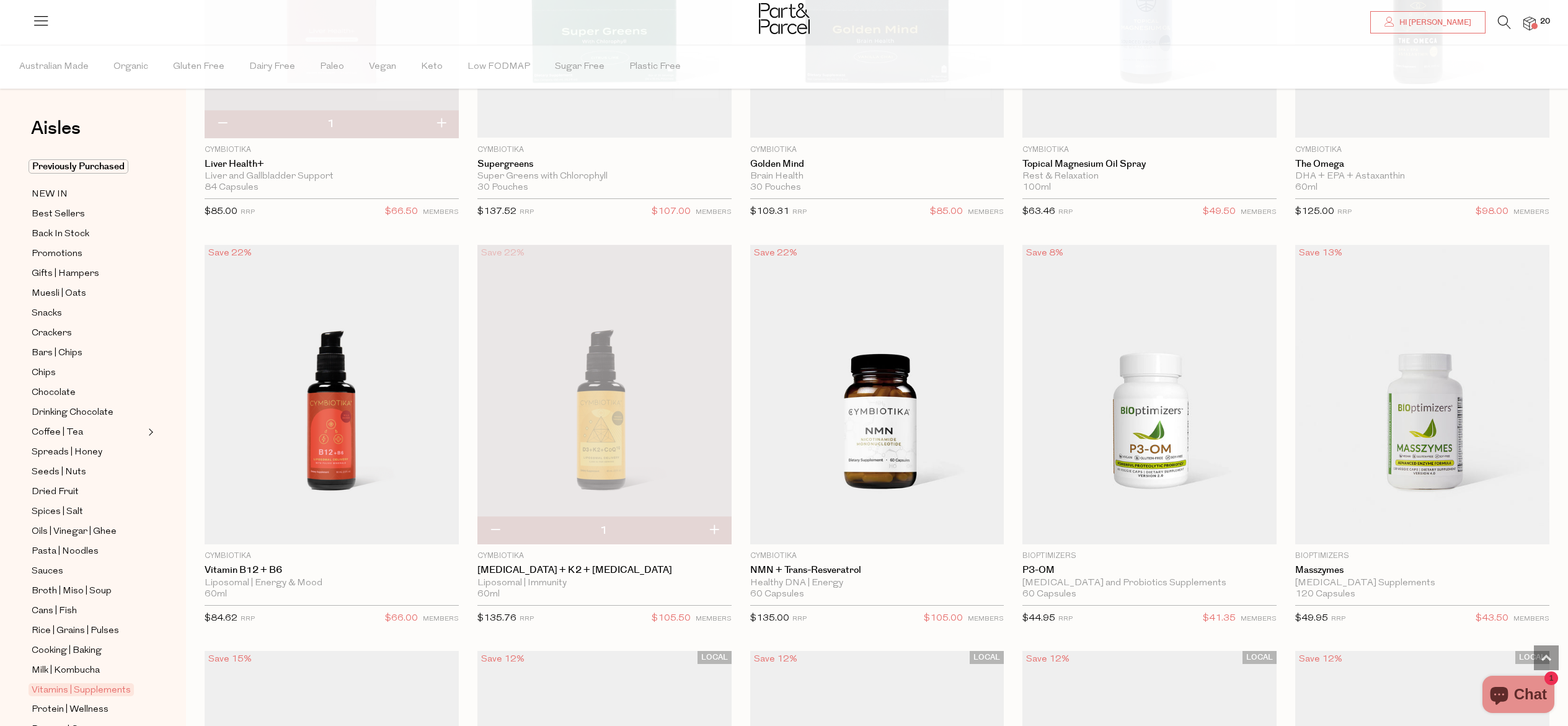
click at [484, 521] on button "button" at bounding box center [495, 531] width 35 height 28
type input "0"
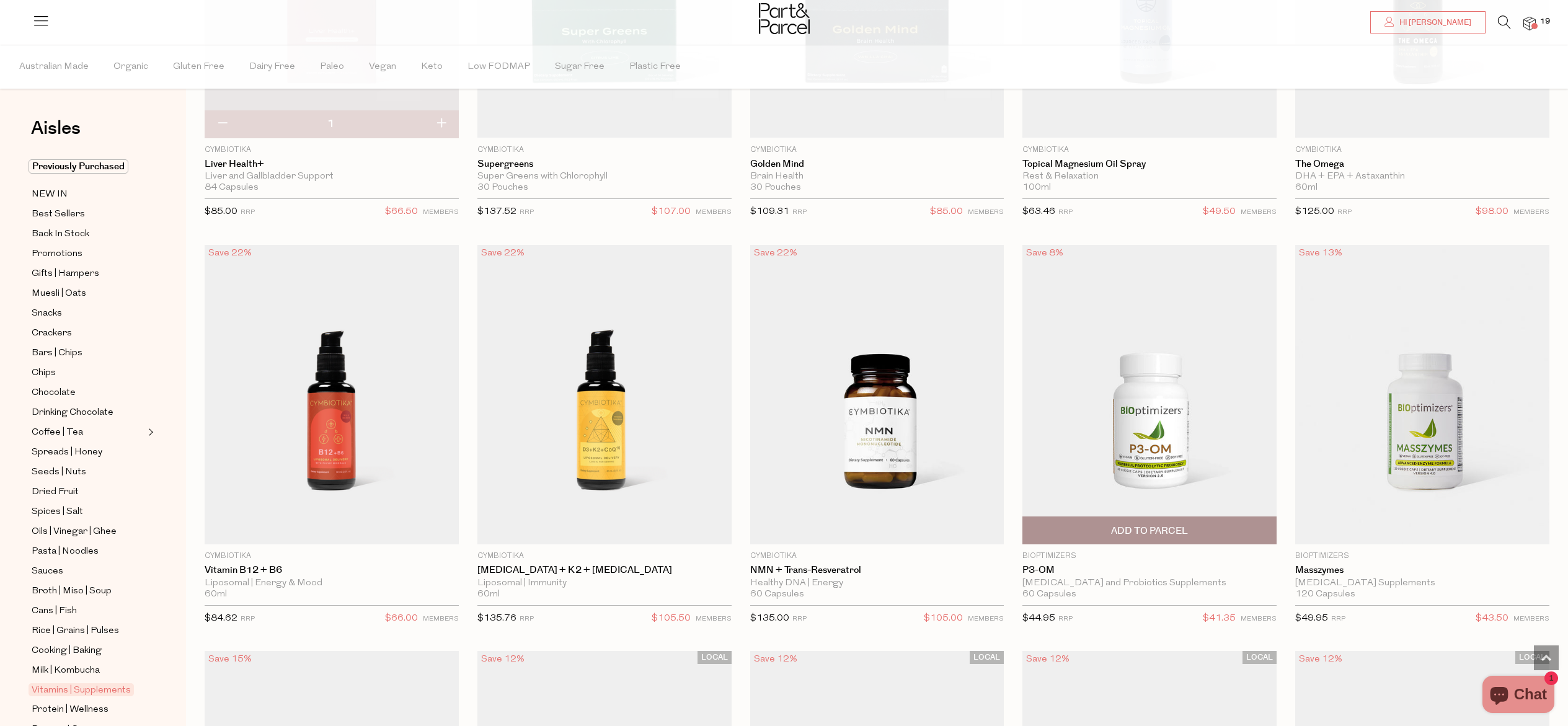
scroll to position [1128, 0]
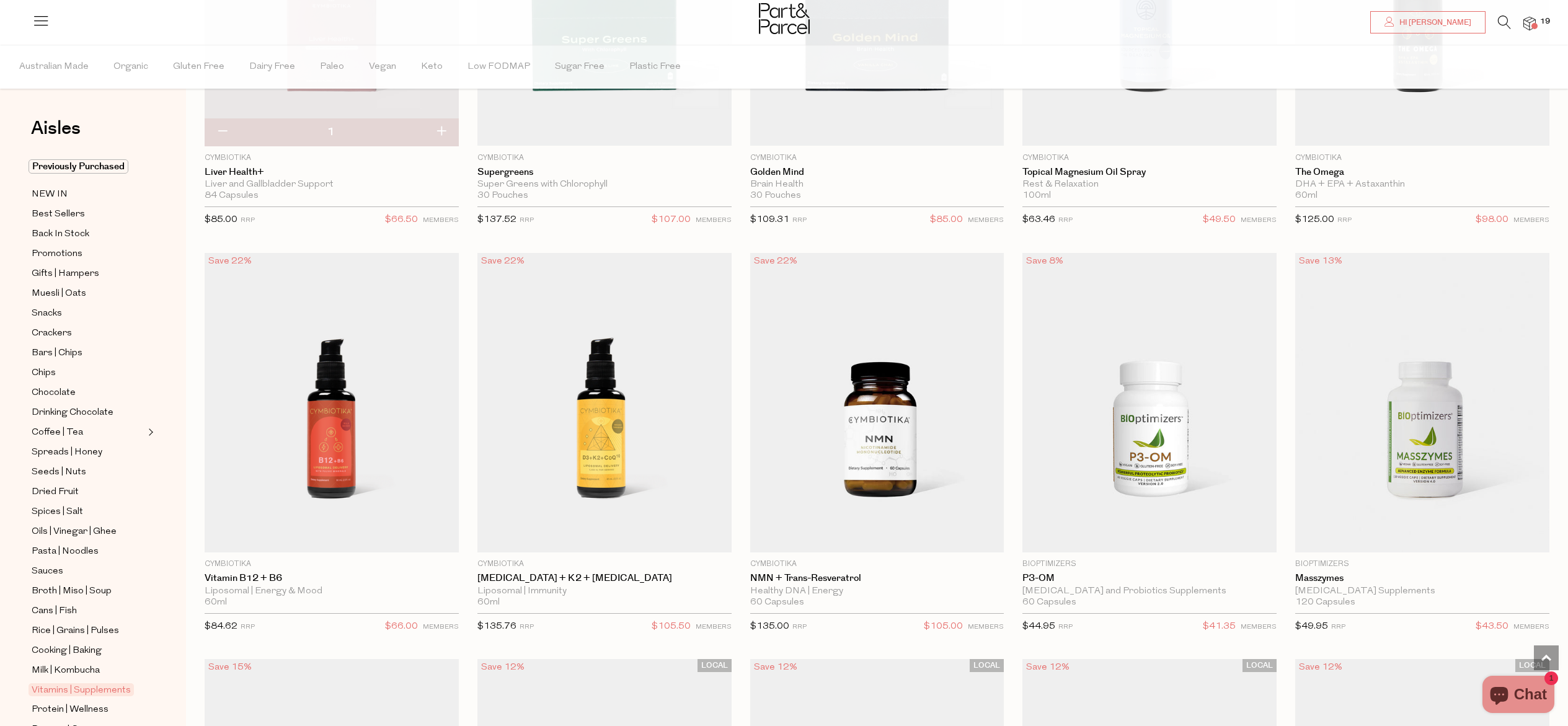
click at [1529, 21] on img at bounding box center [1529, 23] width 12 height 15
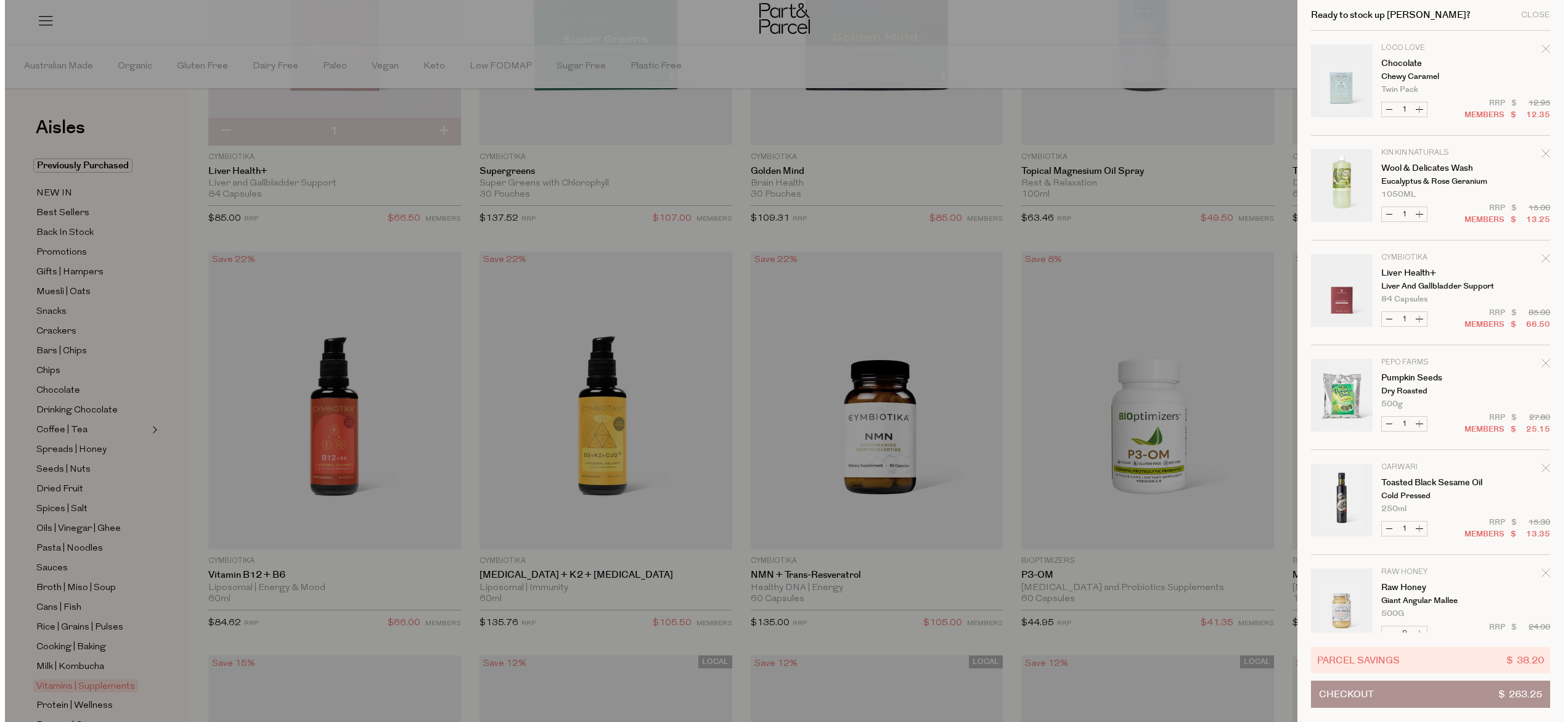
scroll to position [1126, 0]
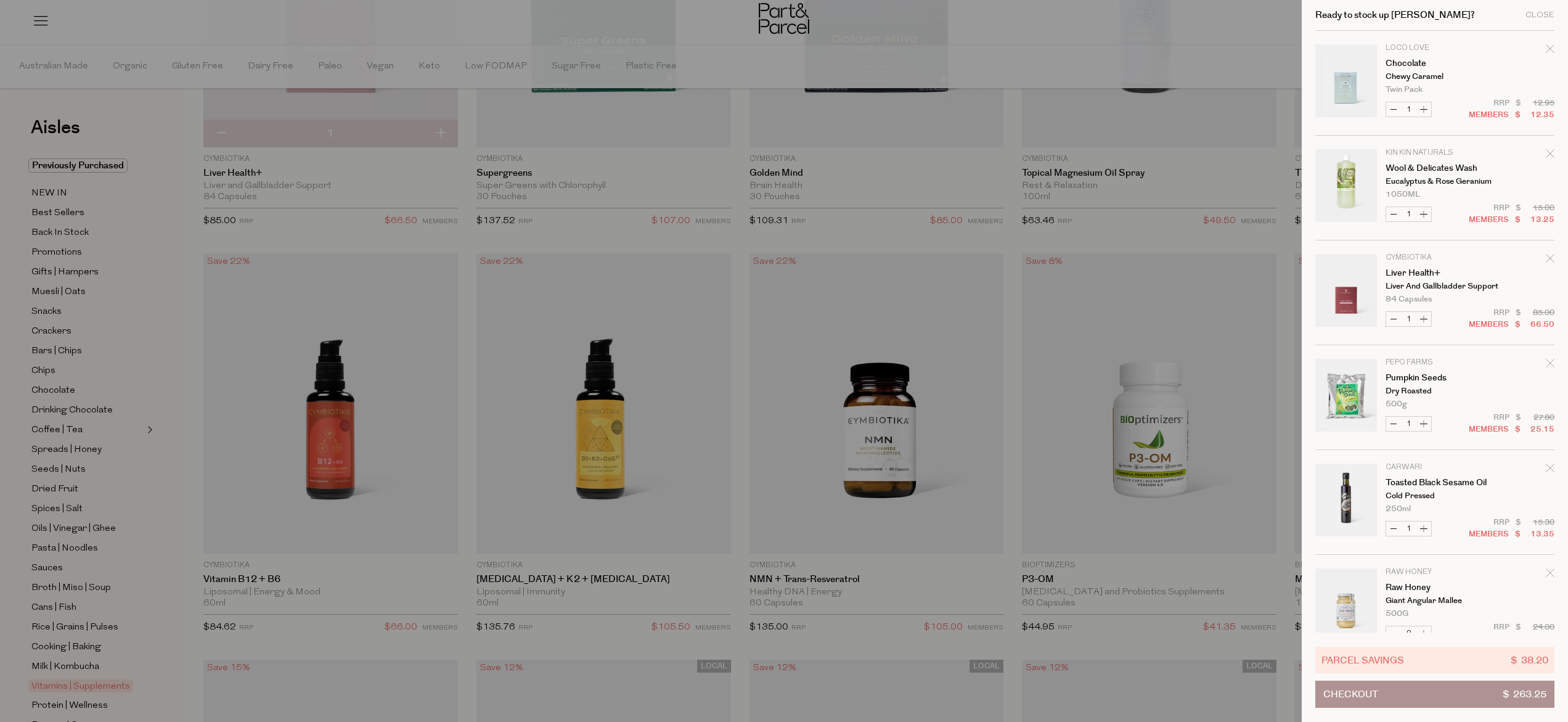
click at [1394, 698] on button "Checkout $ 263.25" at bounding box center [1435, 695] width 240 height 27
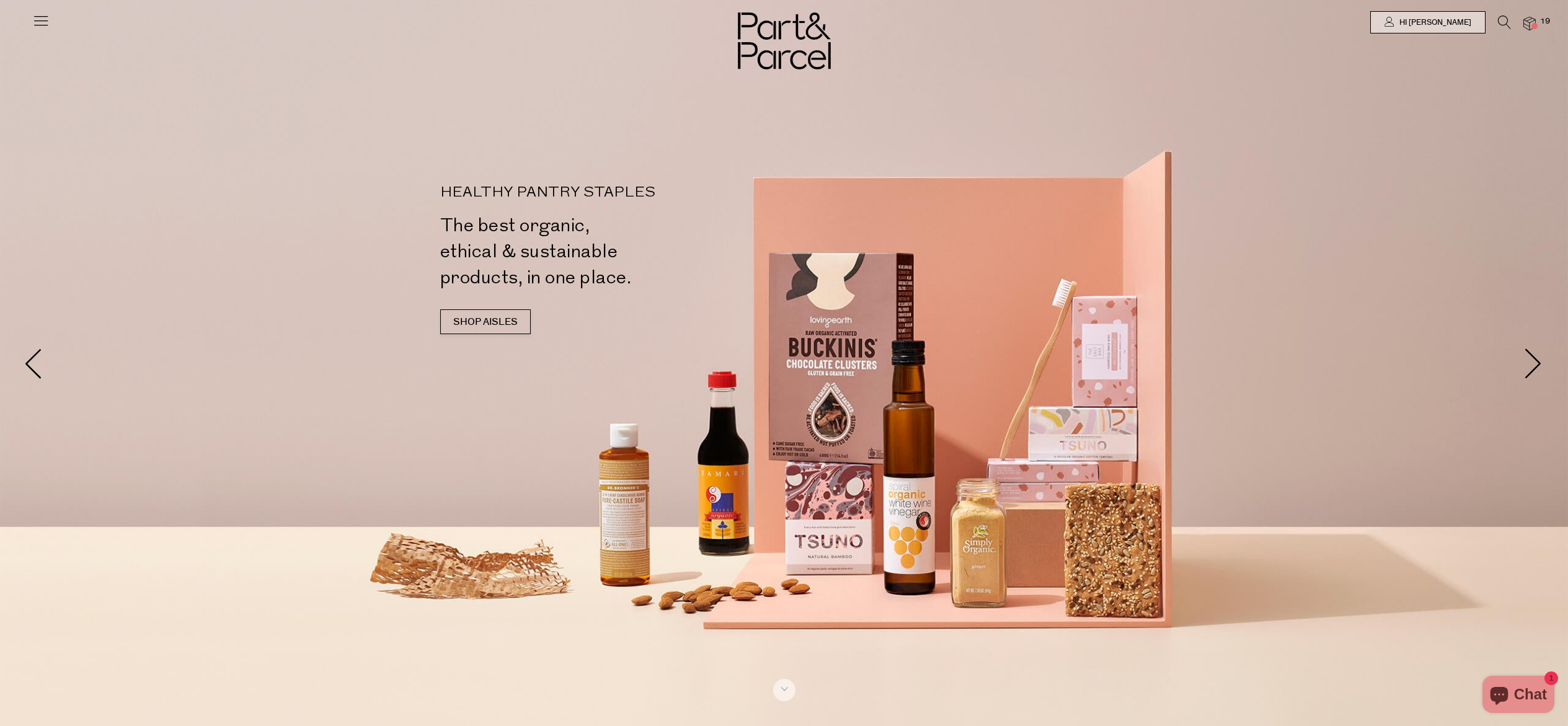
click at [1500, 23] on icon at bounding box center [1503, 22] width 13 height 14
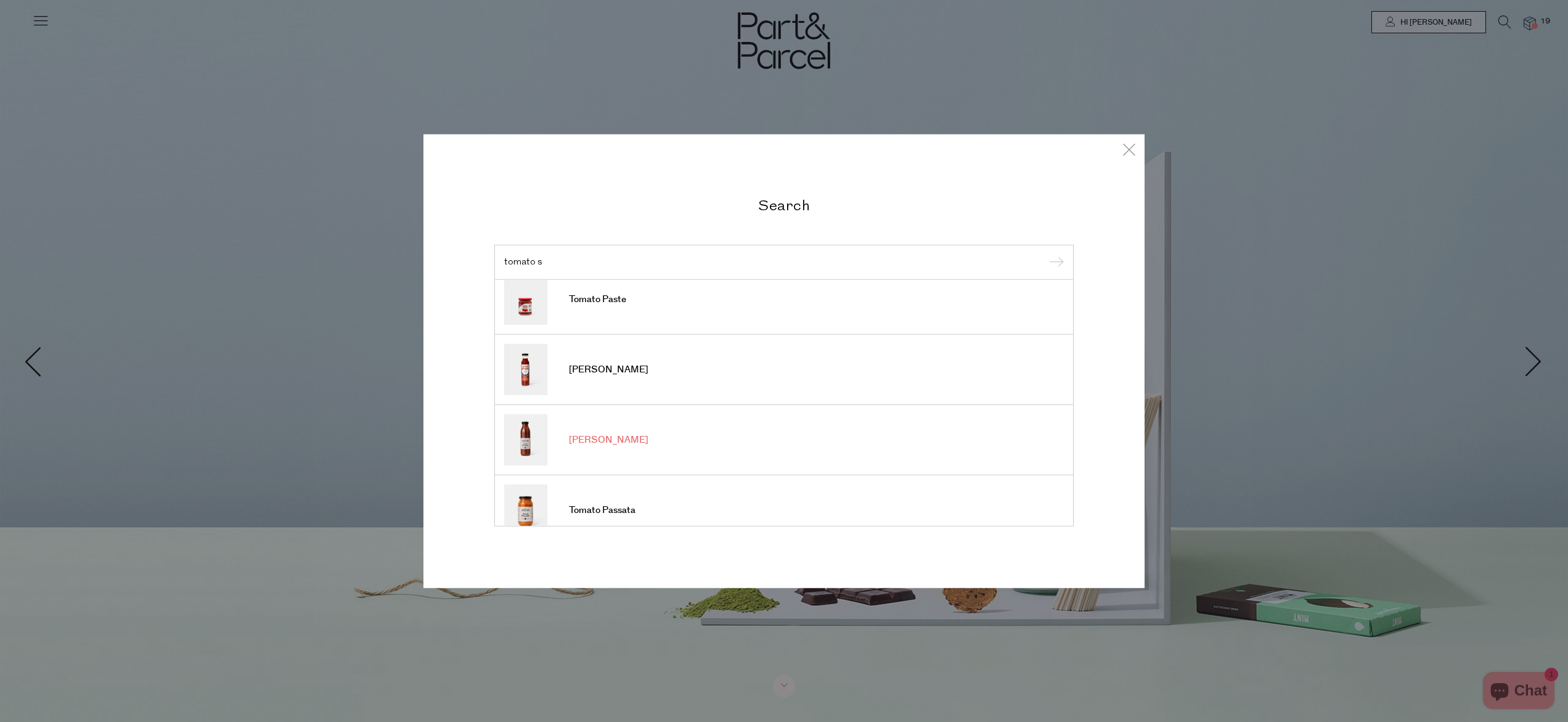
scroll to position [161, 0]
type input "tomato s"
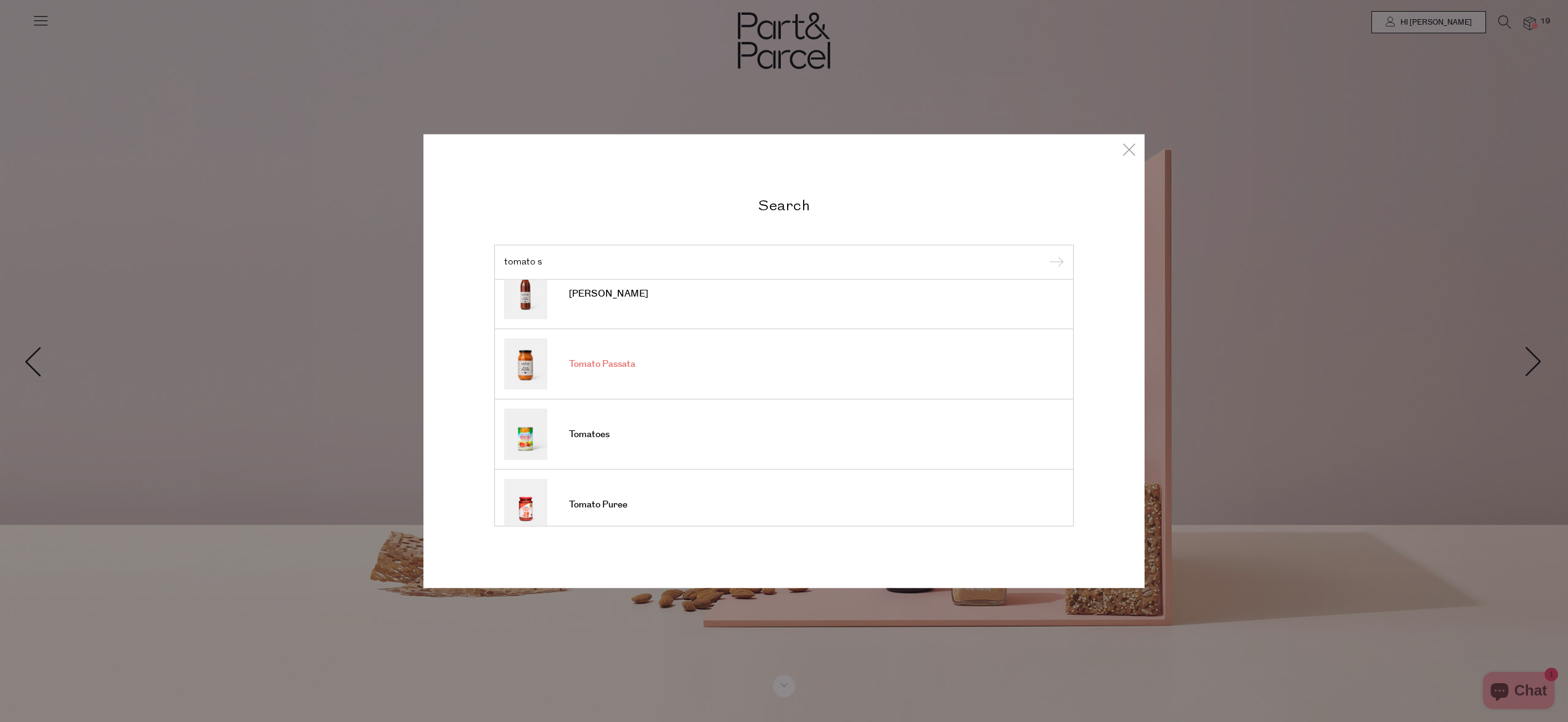
click at [617, 353] on link "Tomato Passata" at bounding box center [784, 364] width 560 height 52
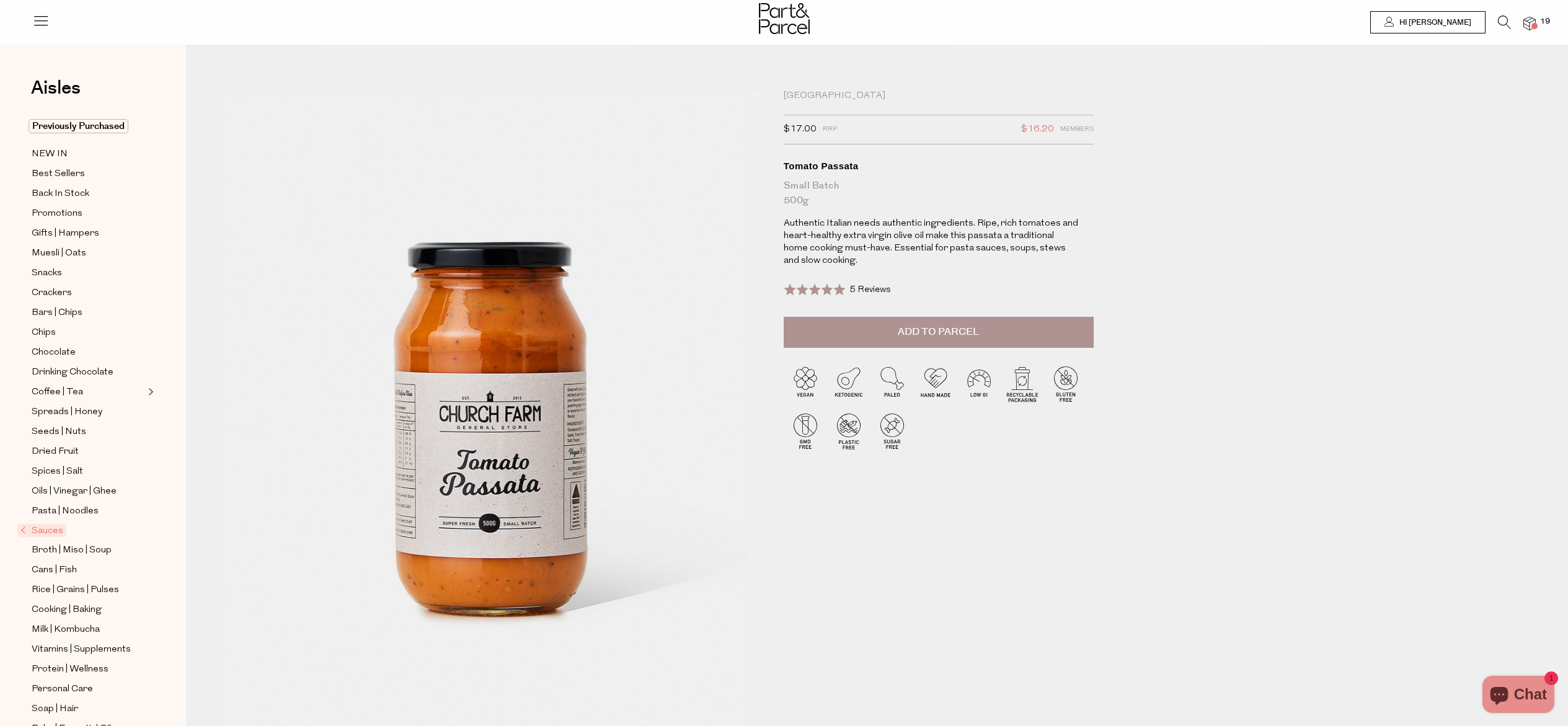
click at [897, 332] on span "Add to Parcel" at bounding box center [938, 331] width 81 height 15
click at [1071, 331] on button "button" at bounding box center [1075, 331] width 35 height 28
type input "2"
click at [1075, 327] on button "button" at bounding box center [1075, 331] width 35 height 28
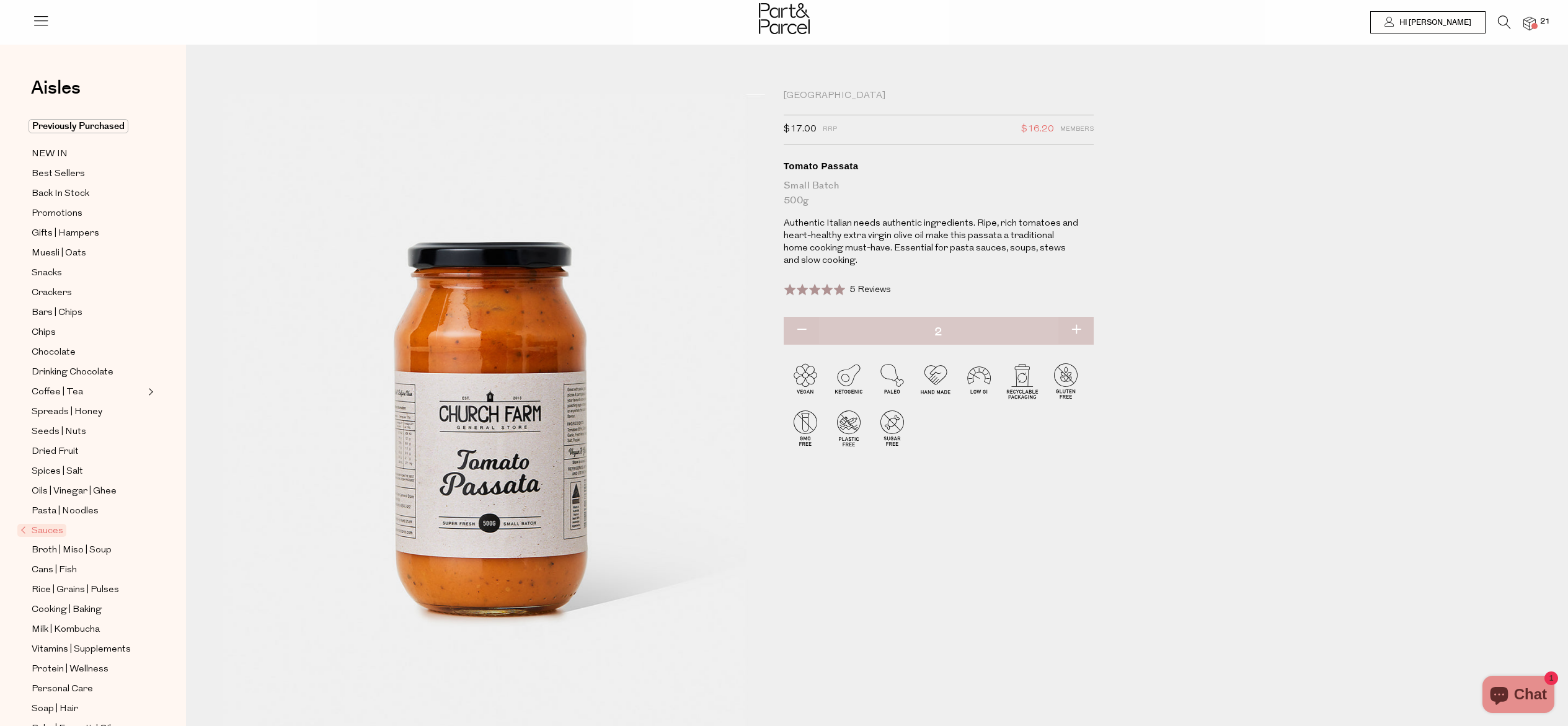
type input "3"
click at [1076, 327] on button "button" at bounding box center [1075, 331] width 35 height 28
type input "4"
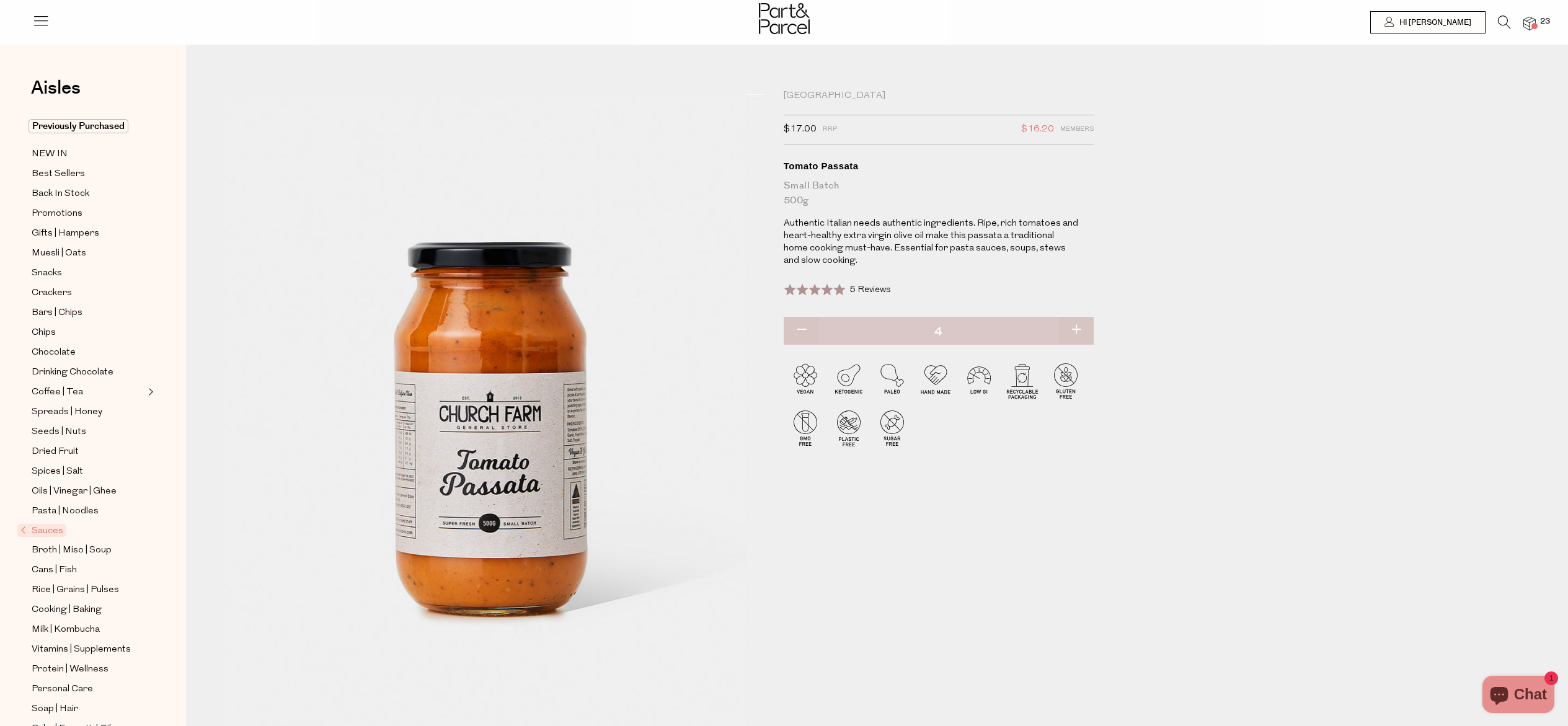
click at [1075, 327] on button "button" at bounding box center [1075, 331] width 35 height 28
type input "5"
click at [1072, 328] on button "button" at bounding box center [1075, 331] width 35 height 28
type input "6"
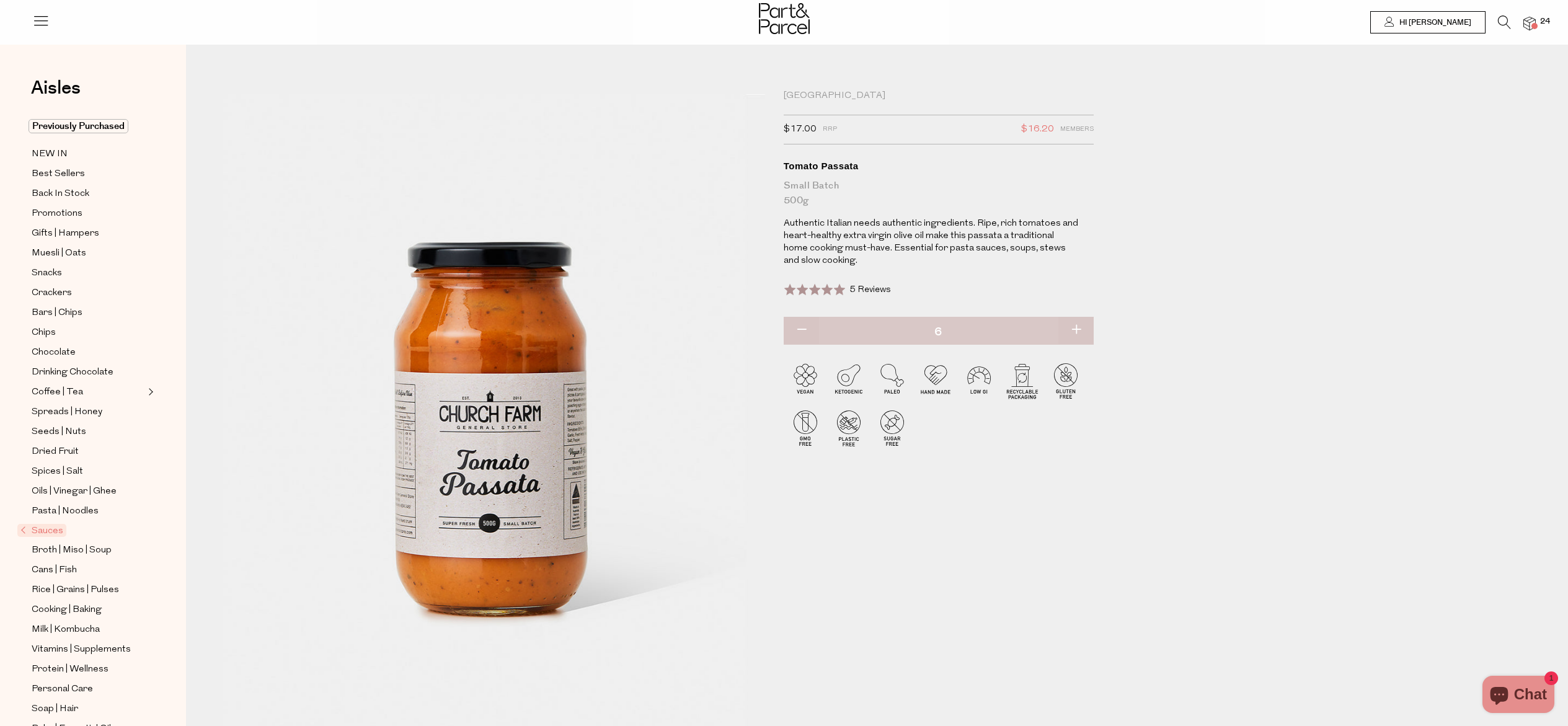
type input "6"
click at [794, 325] on button "button" at bounding box center [800, 331] width 35 height 28
type input "5"
click at [798, 328] on button "button" at bounding box center [800, 331] width 35 height 28
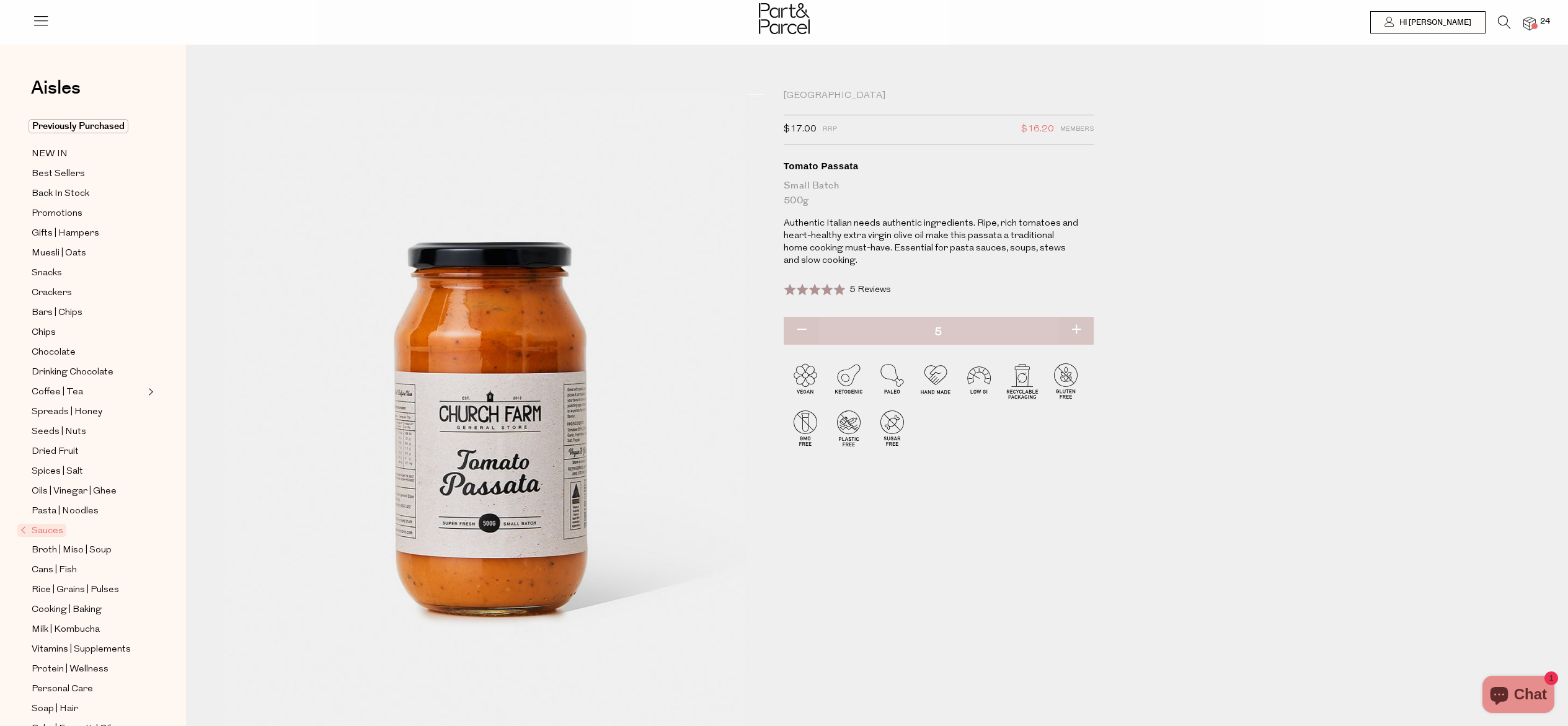
type input "4"
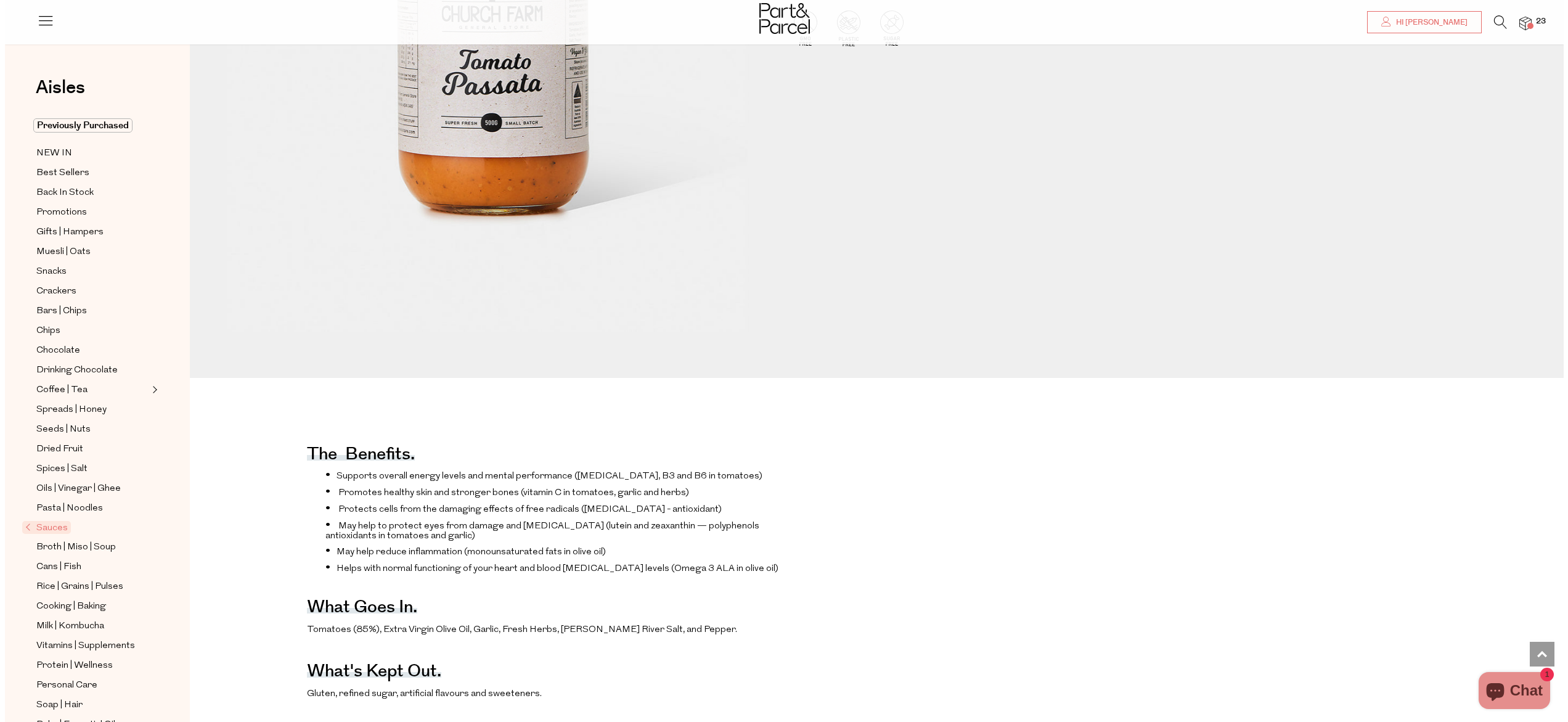
scroll to position [9, 0]
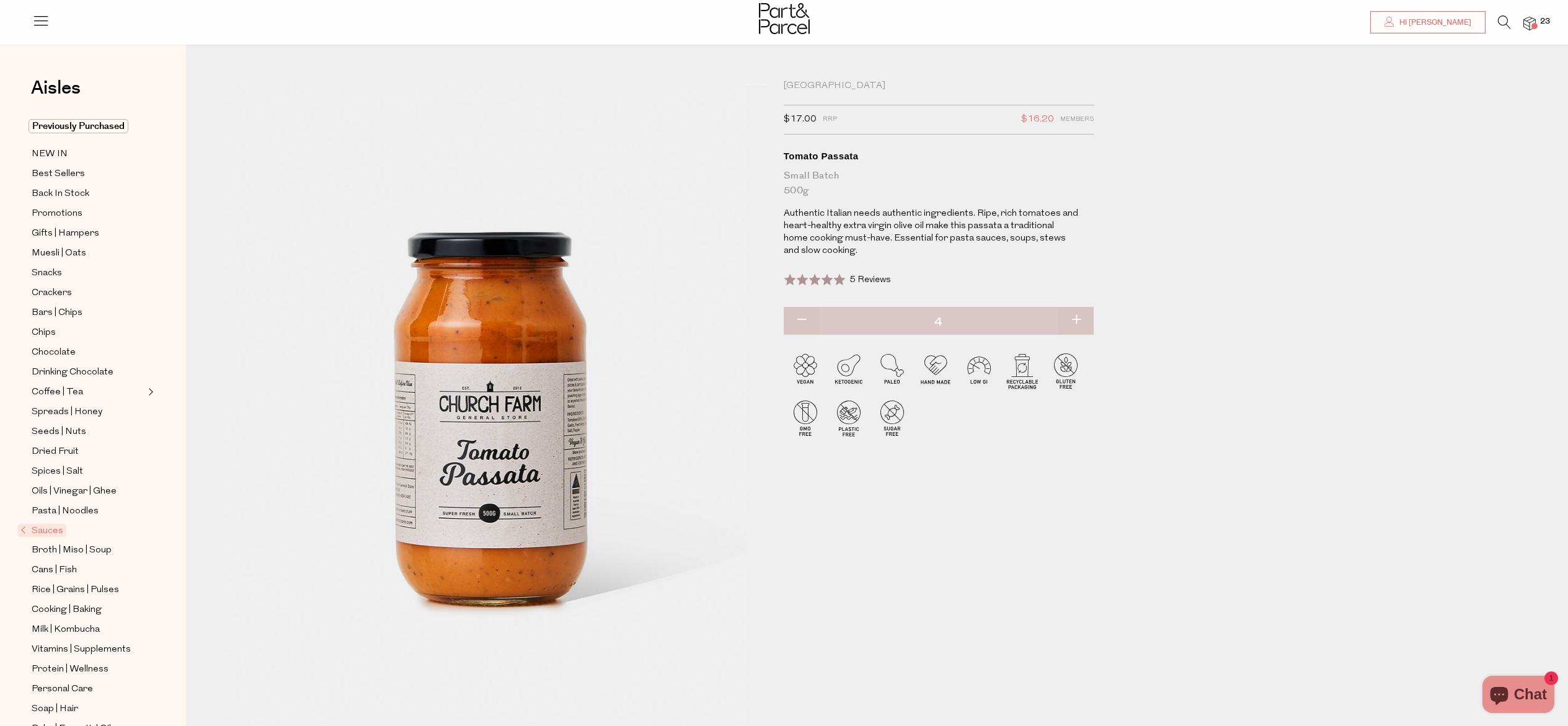
click at [1078, 319] on button "button" at bounding box center [1075, 320] width 35 height 28
type input "5"
click at [1075, 315] on button "button" at bounding box center [1075, 320] width 35 height 28
type input "6"
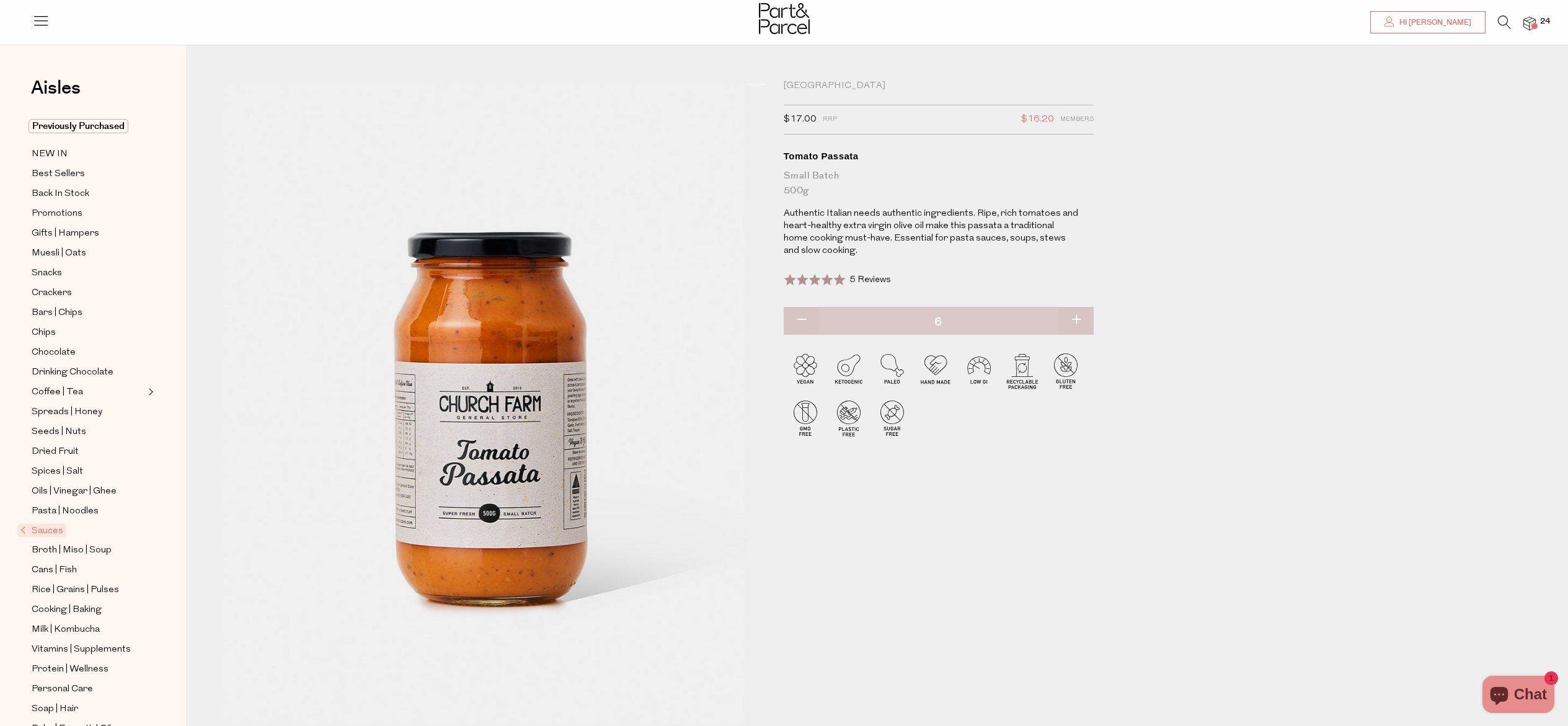
type input "6"
click at [1527, 28] on img at bounding box center [1529, 23] width 12 height 15
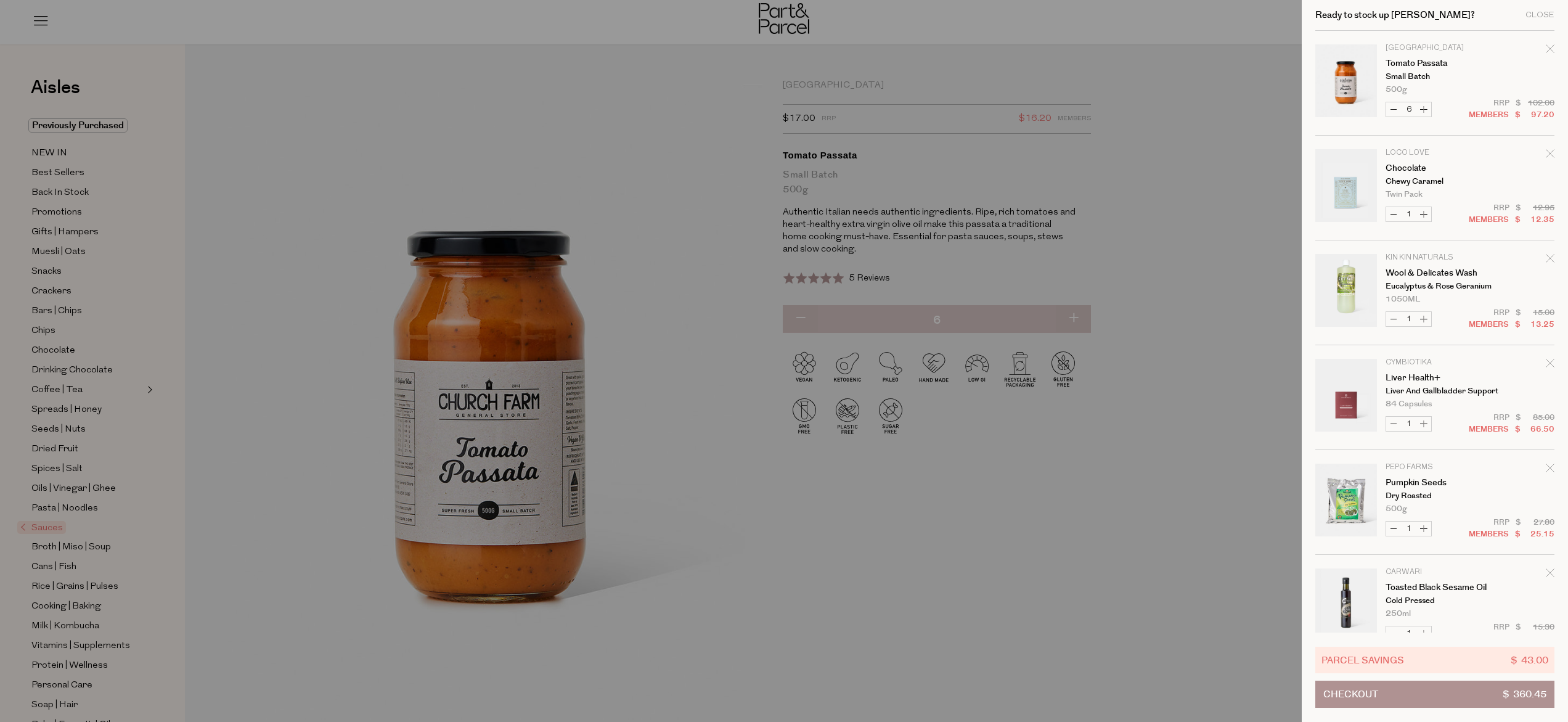
click at [1406, 692] on button "Checkout $ 360.45" at bounding box center [1435, 695] width 240 height 27
